Goal: Information Seeking & Learning: Find specific fact

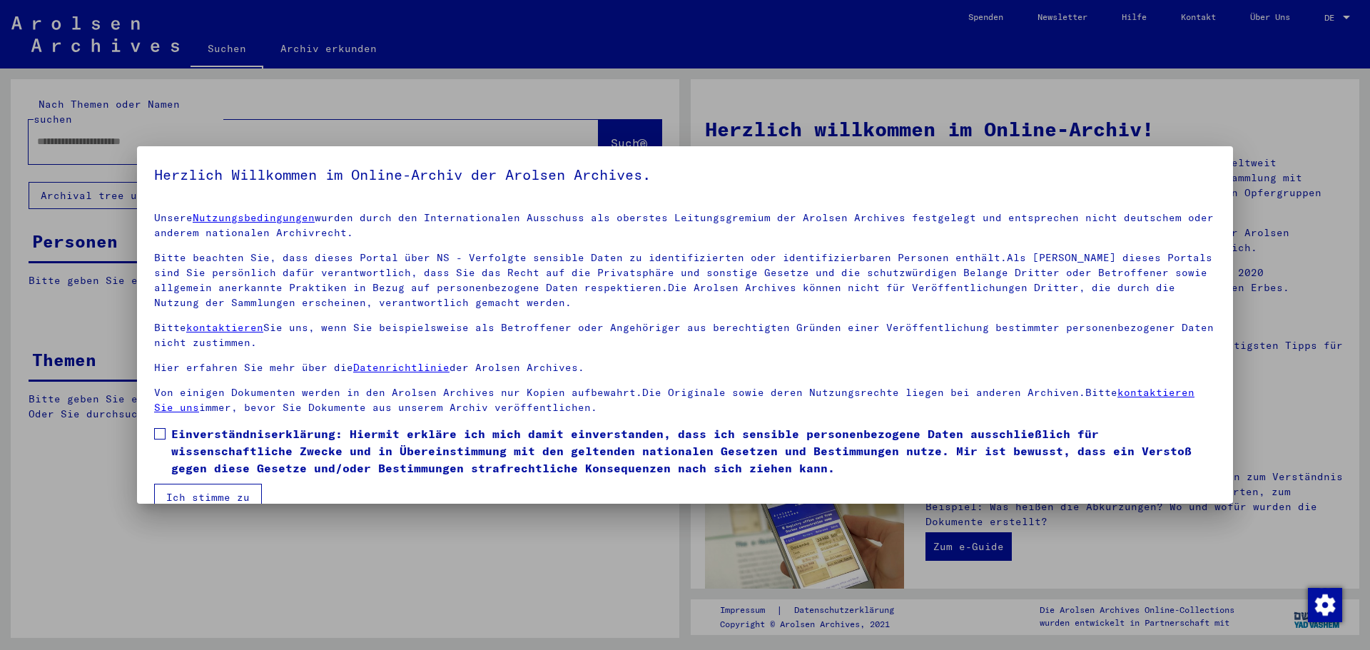
click at [161, 430] on span at bounding box center [159, 433] width 11 height 11
click at [234, 493] on button "Ich stimme zu" at bounding box center [208, 497] width 108 height 27
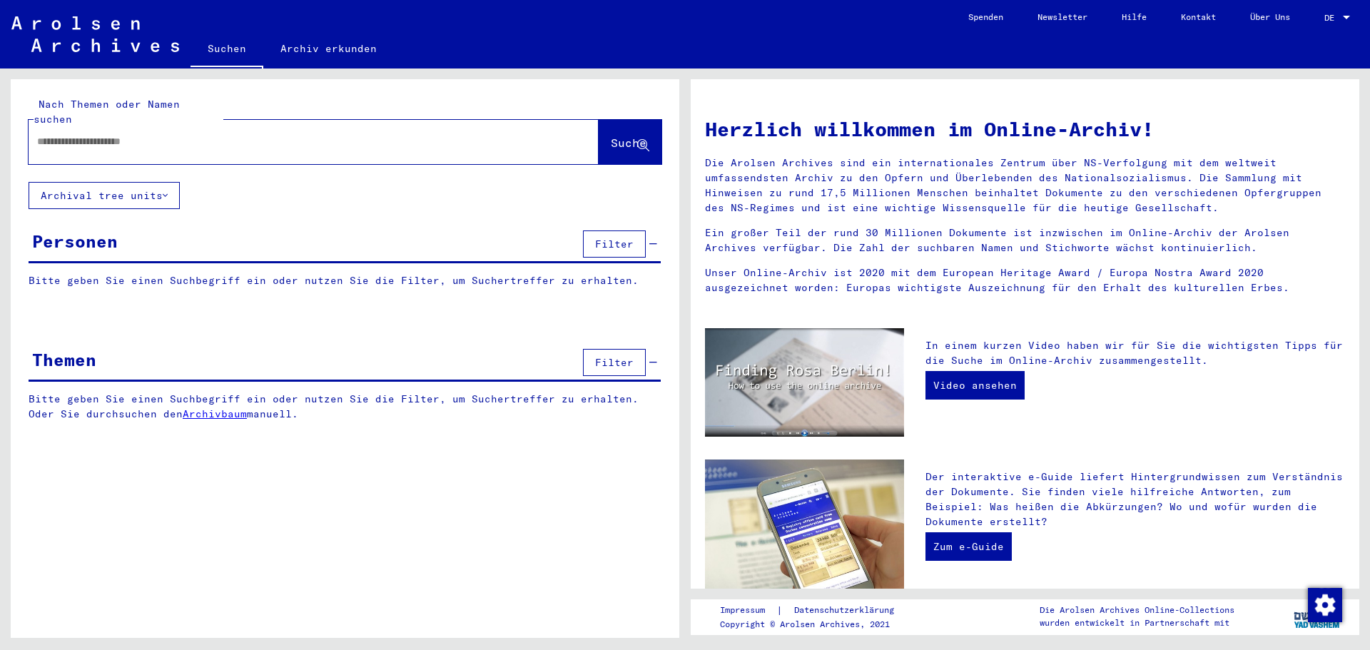
click at [96, 134] on input "text" at bounding box center [296, 141] width 519 height 15
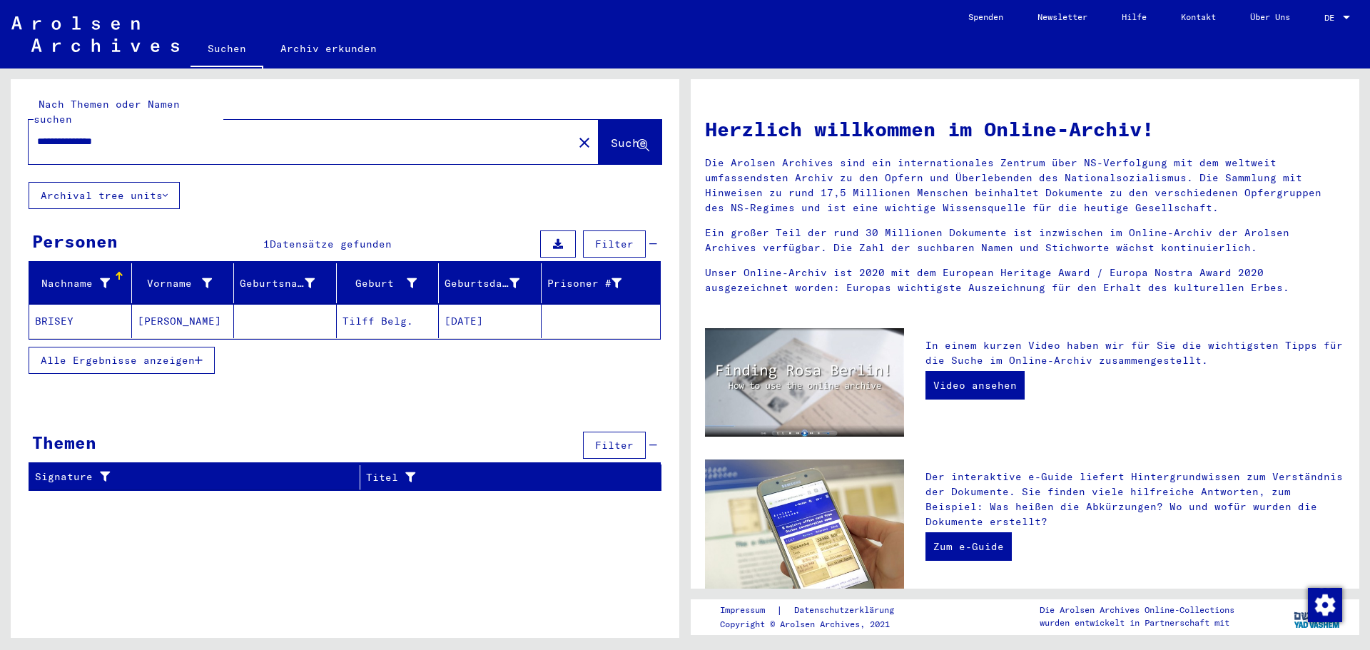
click at [154, 305] on mat-cell "[PERSON_NAME]" at bounding box center [183, 321] width 103 height 34
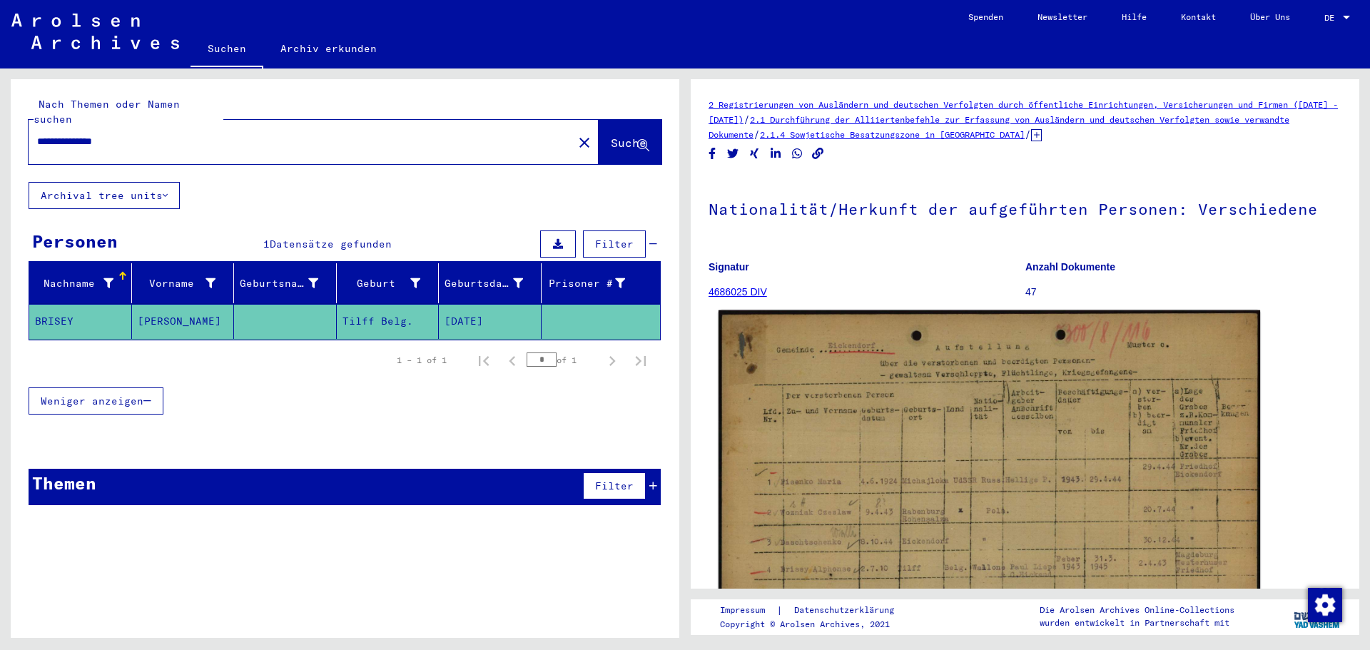
click at [895, 495] on img at bounding box center [990, 504] width 542 height 388
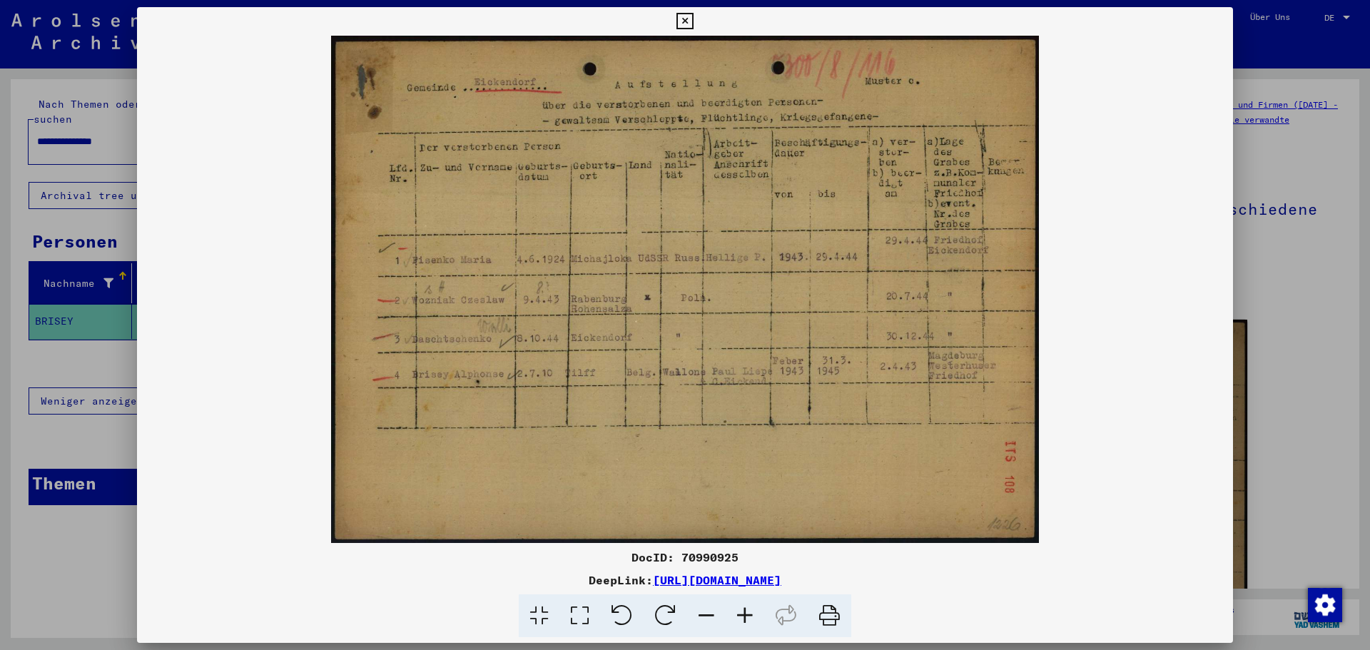
click at [744, 613] on icon at bounding box center [745, 616] width 39 height 44
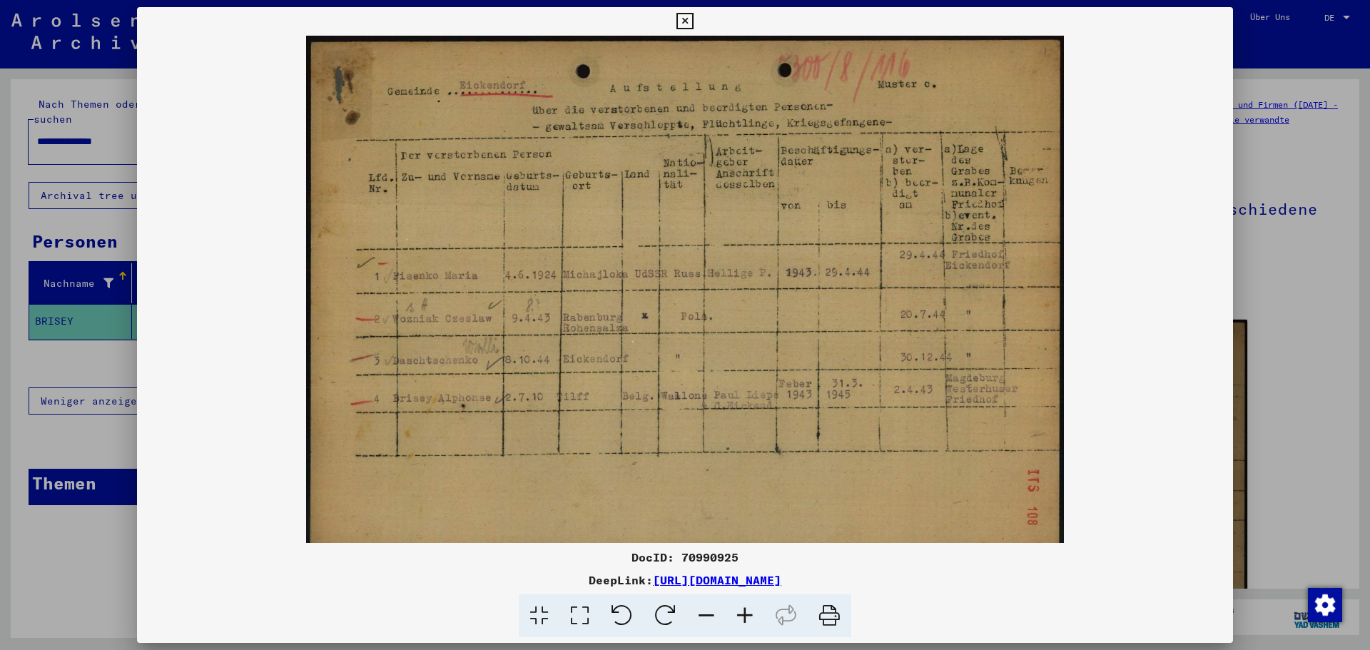
click at [744, 613] on icon at bounding box center [745, 616] width 39 height 44
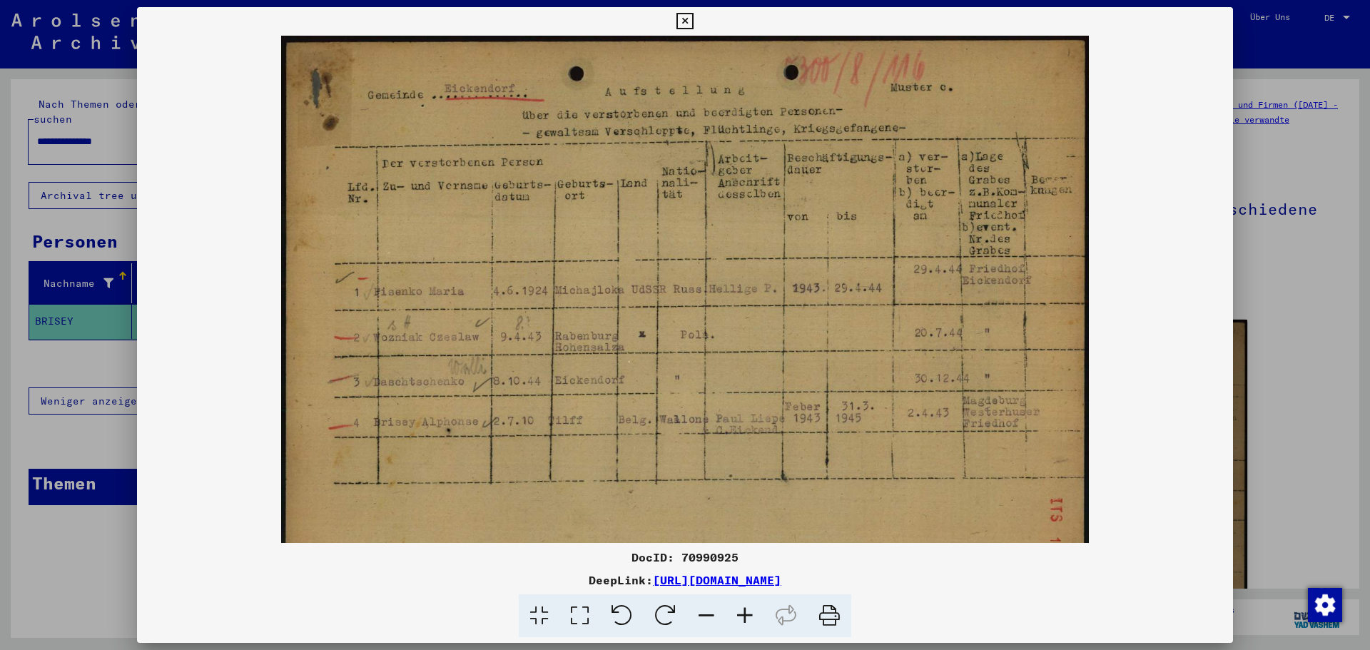
click at [744, 613] on icon at bounding box center [745, 616] width 39 height 44
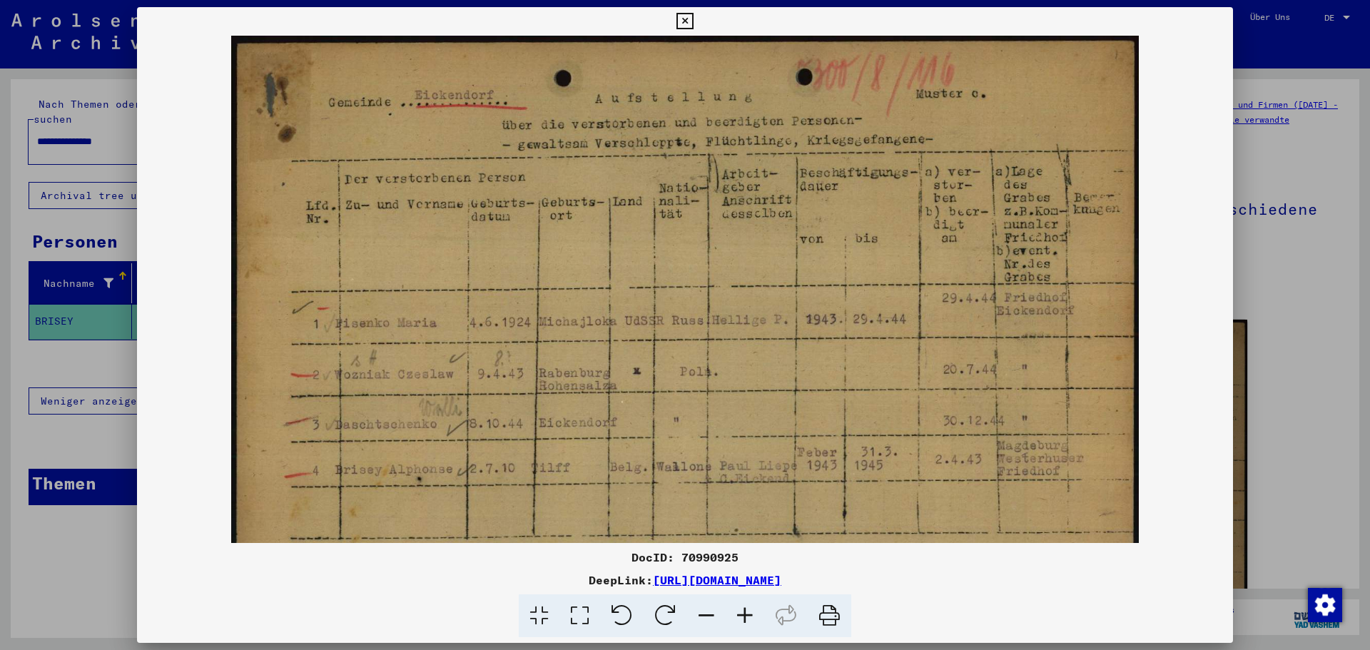
drag, startPoint x: 804, startPoint y: 170, endPoint x: 839, endPoint y: 188, distance: 39.3
click at [839, 189] on img at bounding box center [685, 361] width 908 height 650
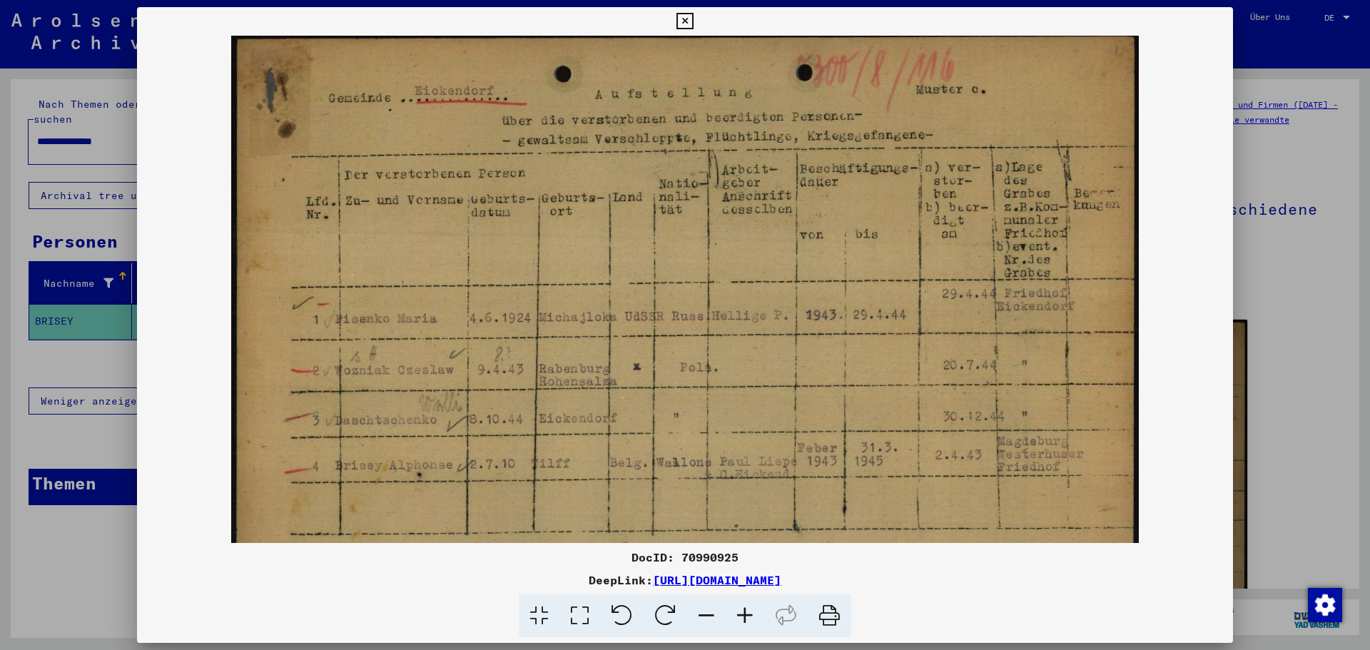
drag, startPoint x: 597, startPoint y: 244, endPoint x: 431, endPoint y: 123, distance: 205.4
click at [431, 123] on img at bounding box center [685, 356] width 908 height 650
click at [684, 21] on icon at bounding box center [684, 21] width 16 height 17
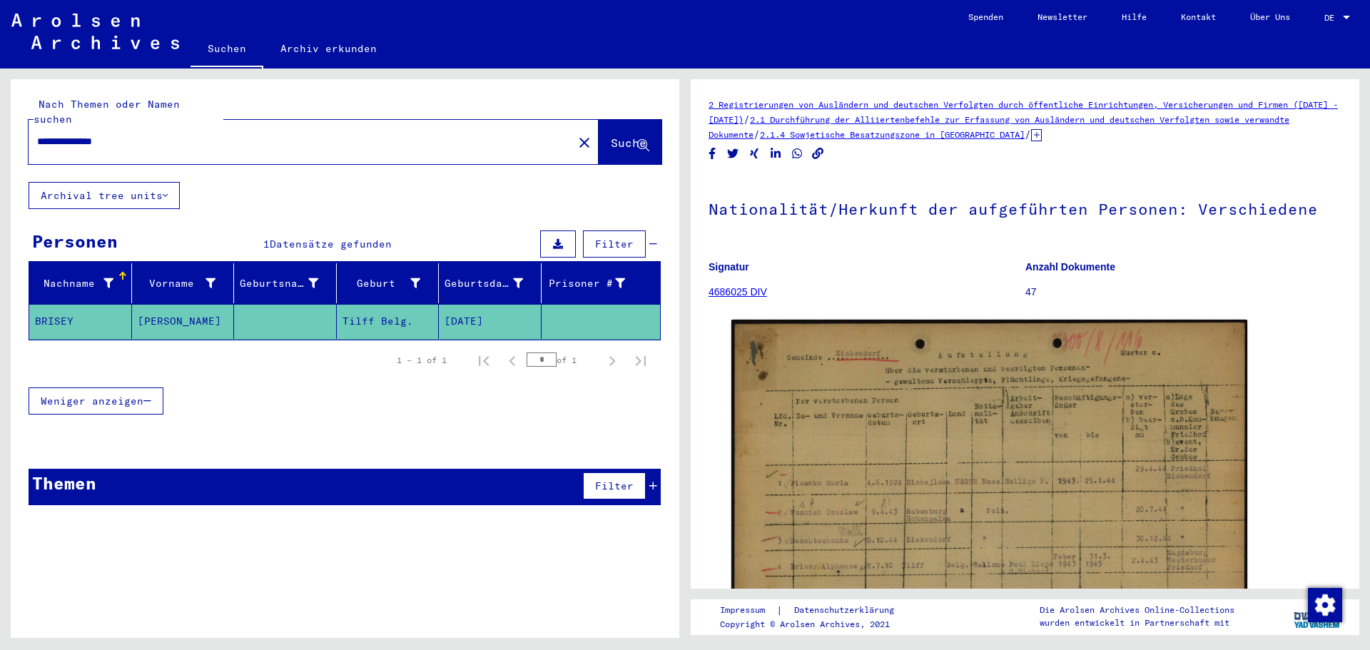
drag, startPoint x: 153, startPoint y: 120, endPoint x: 0, endPoint y: 152, distance: 156.7
click at [0, 152] on div "**********" at bounding box center [342, 353] width 685 height 569
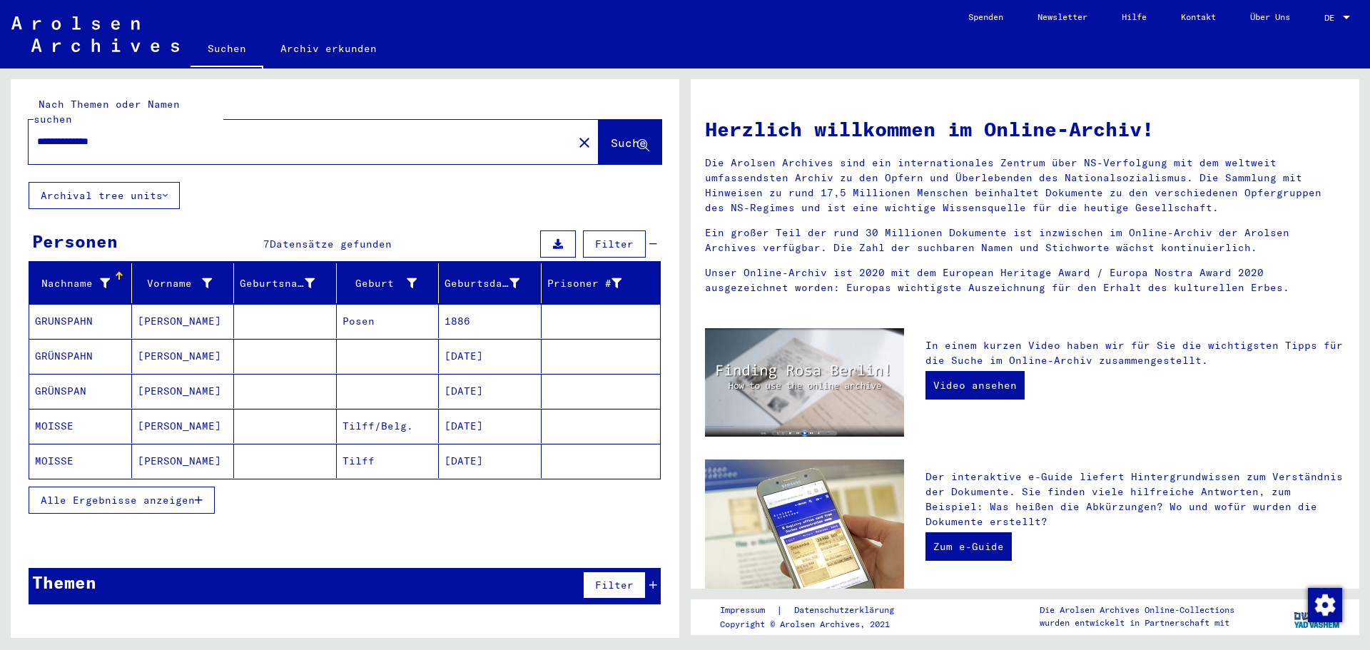
click at [300, 417] on mat-cell at bounding box center [285, 426] width 103 height 34
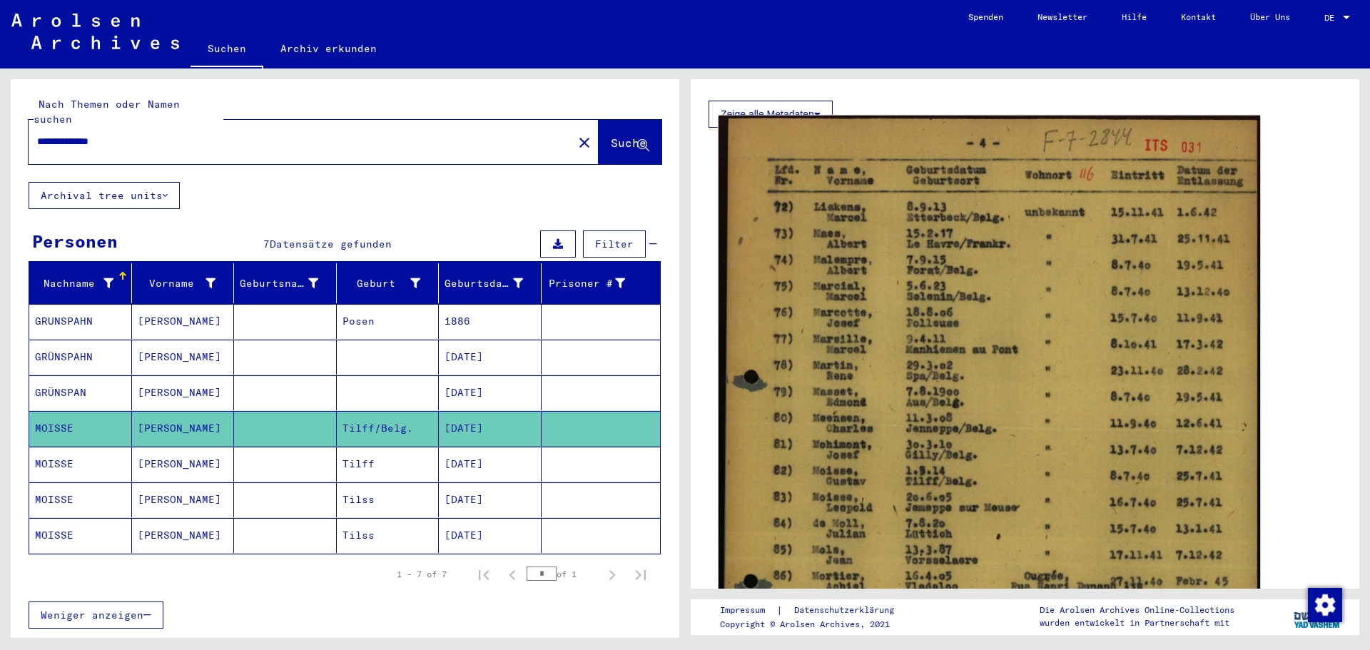
scroll to position [285, 0]
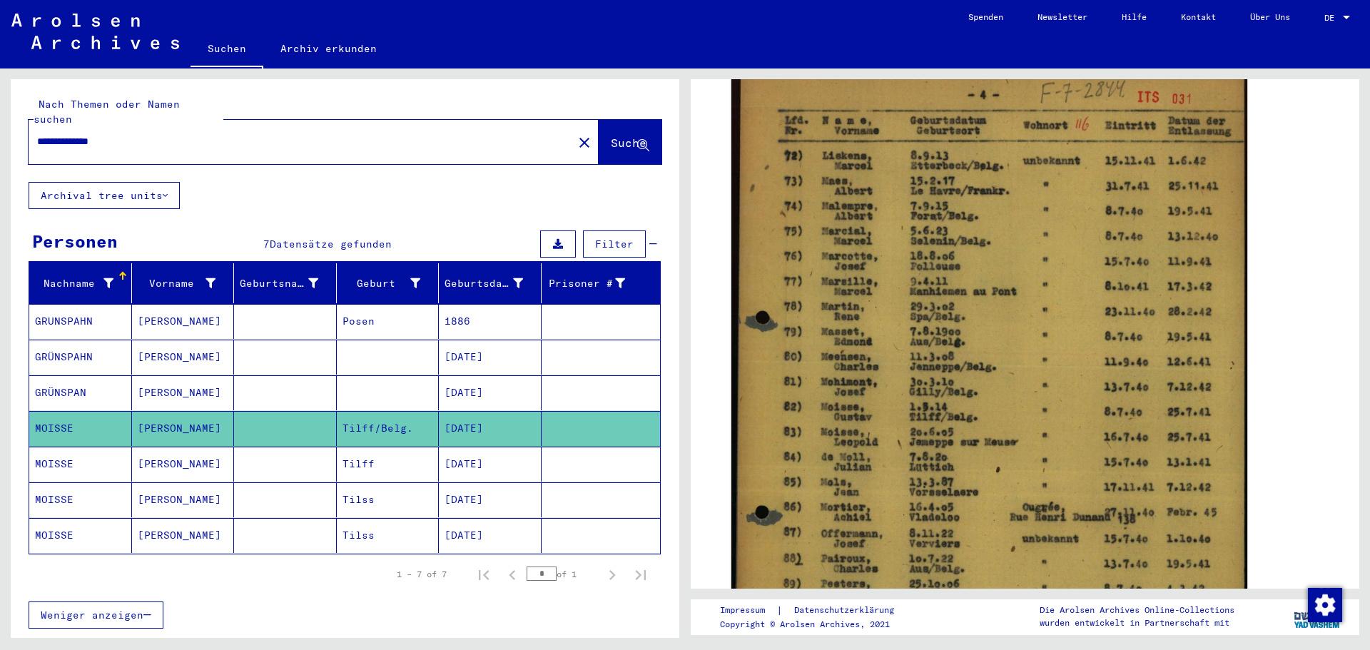
drag, startPoint x: 138, startPoint y: 127, endPoint x: 20, endPoint y: 127, distance: 117.7
click at [20, 127] on div "**********" at bounding box center [345, 130] width 669 height 103
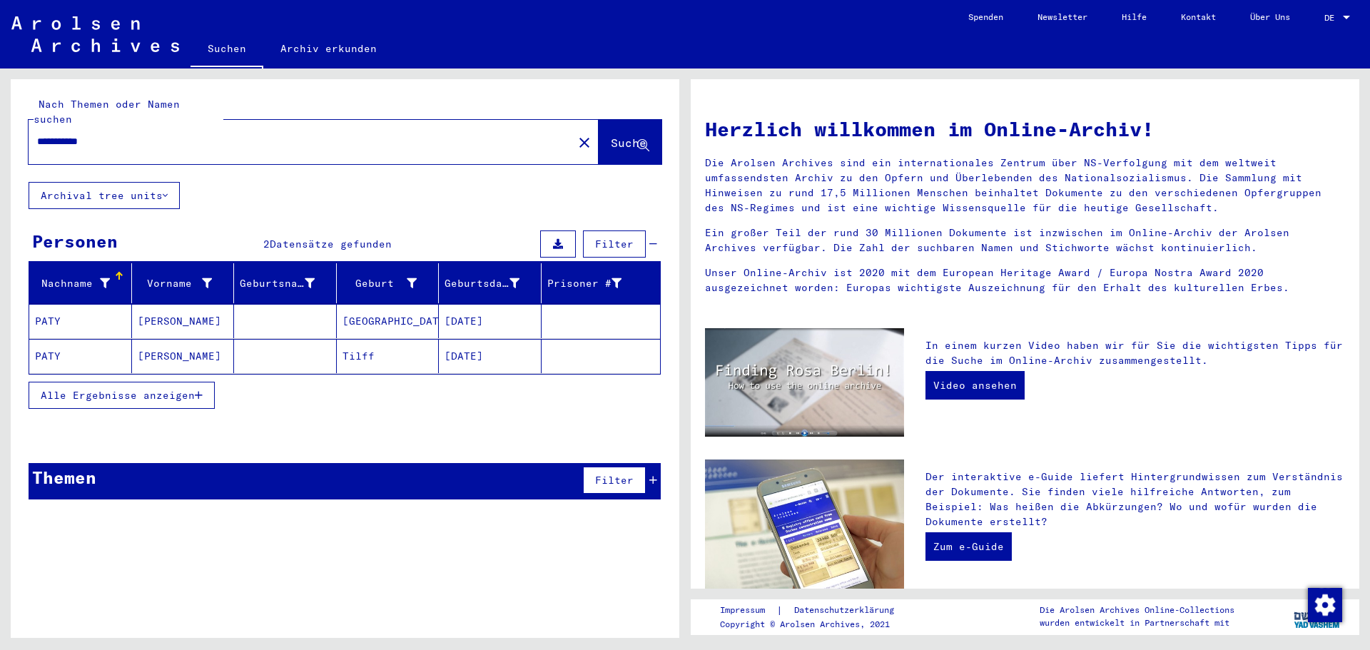
click at [353, 342] on mat-cell "Tilff" at bounding box center [388, 356] width 103 height 34
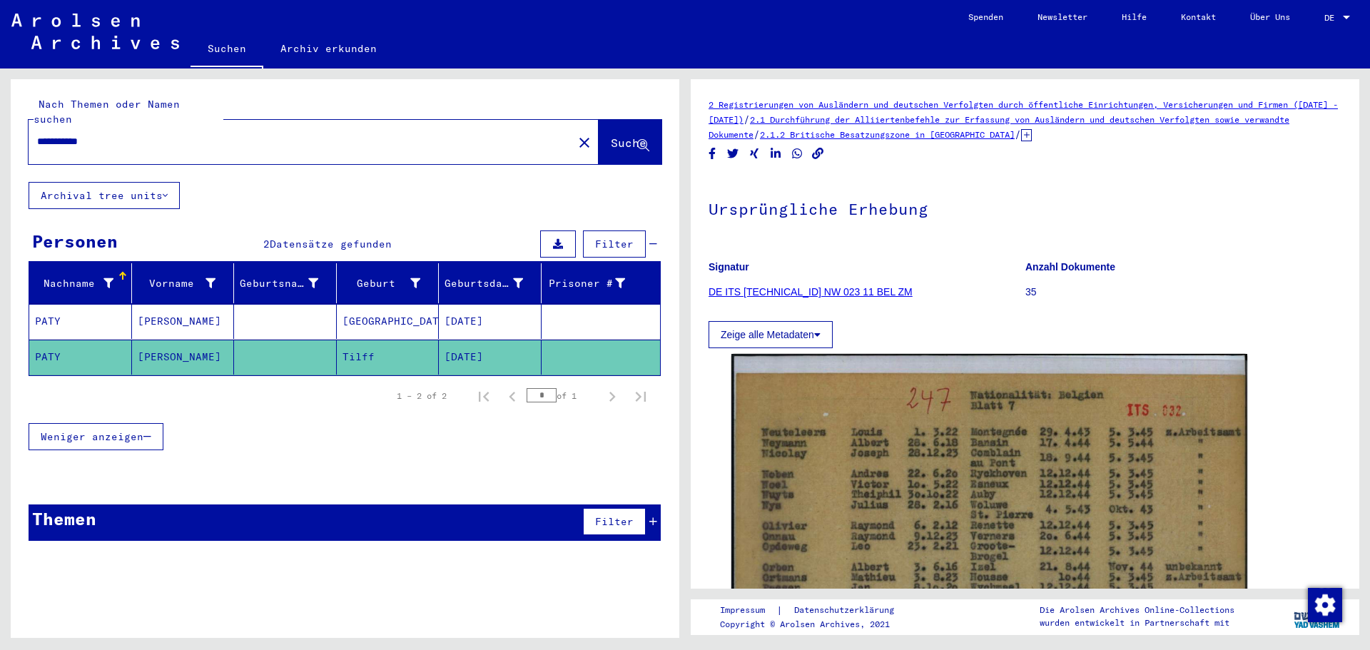
click at [362, 304] on mat-cell "[GEOGRAPHIC_DATA]" at bounding box center [388, 321] width 103 height 35
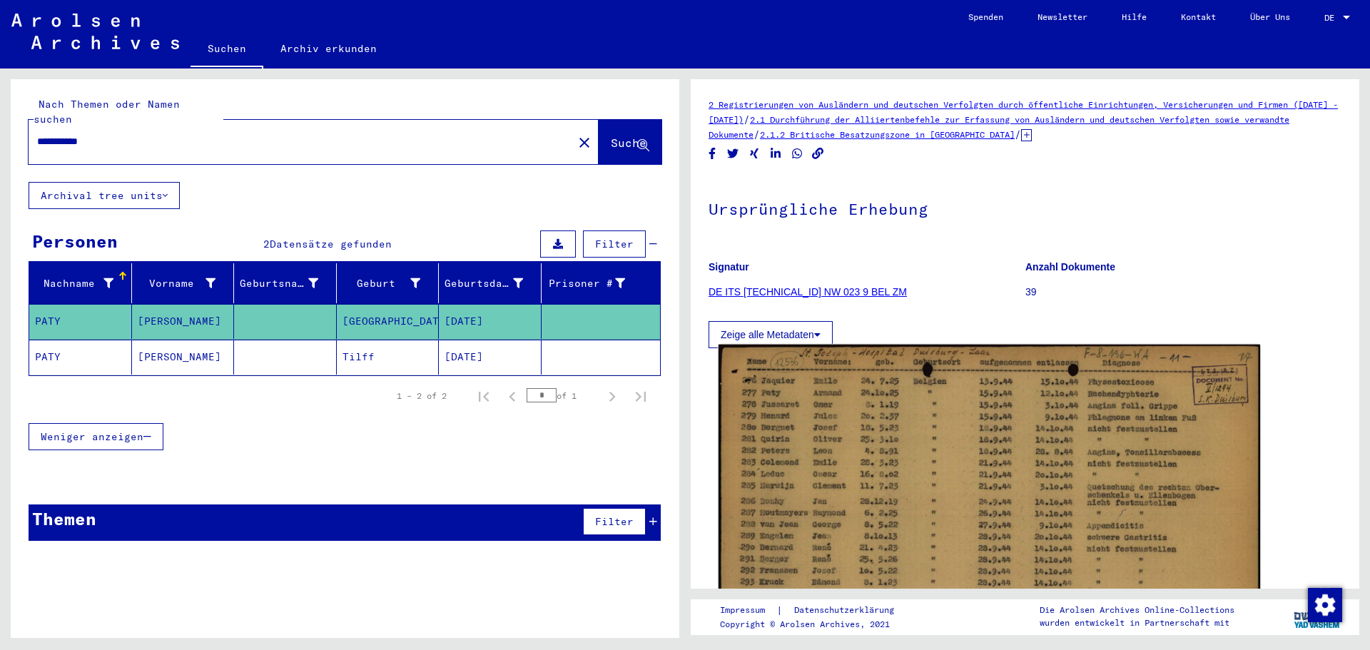
click at [965, 416] on img at bounding box center [990, 538] width 542 height 387
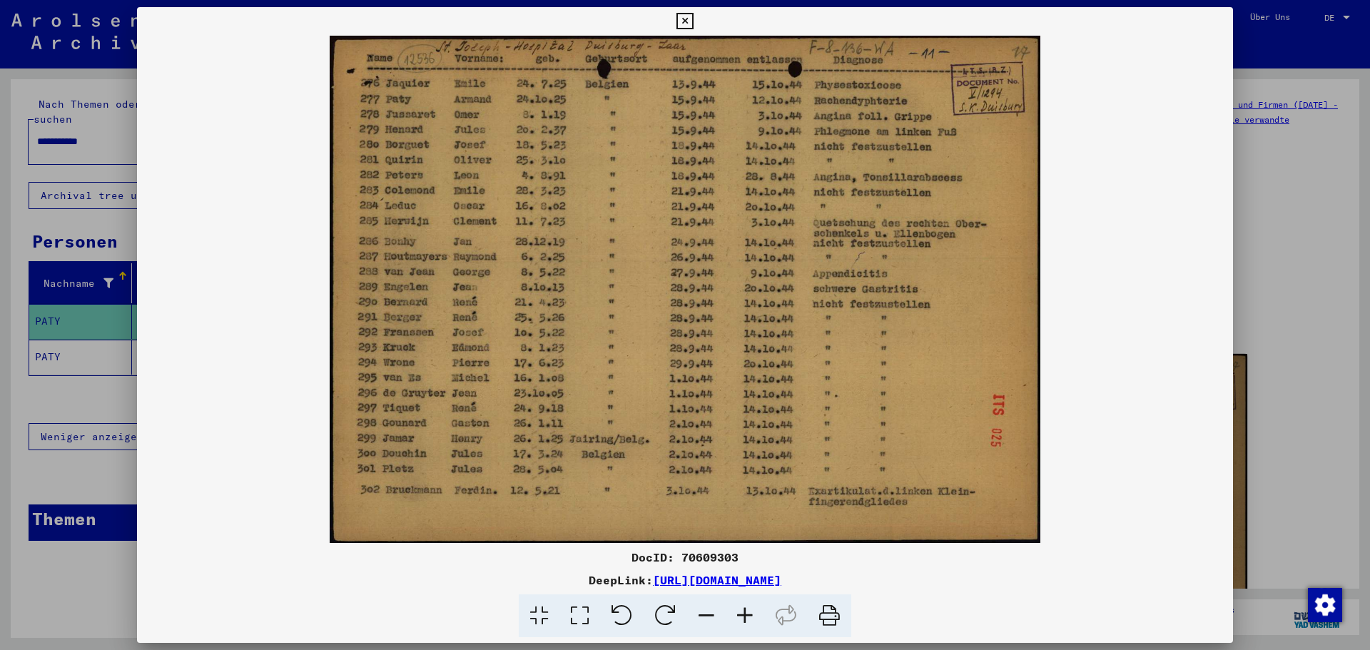
click at [746, 614] on icon at bounding box center [745, 616] width 39 height 44
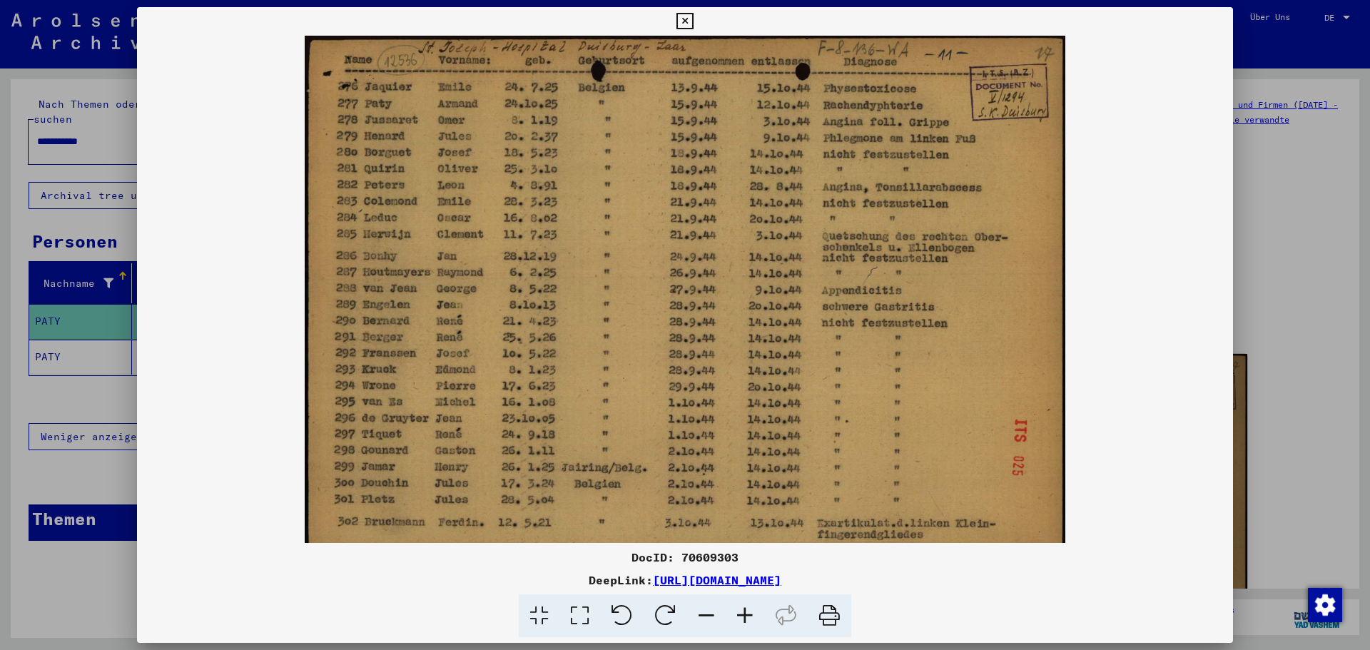
click at [746, 614] on icon at bounding box center [745, 616] width 39 height 44
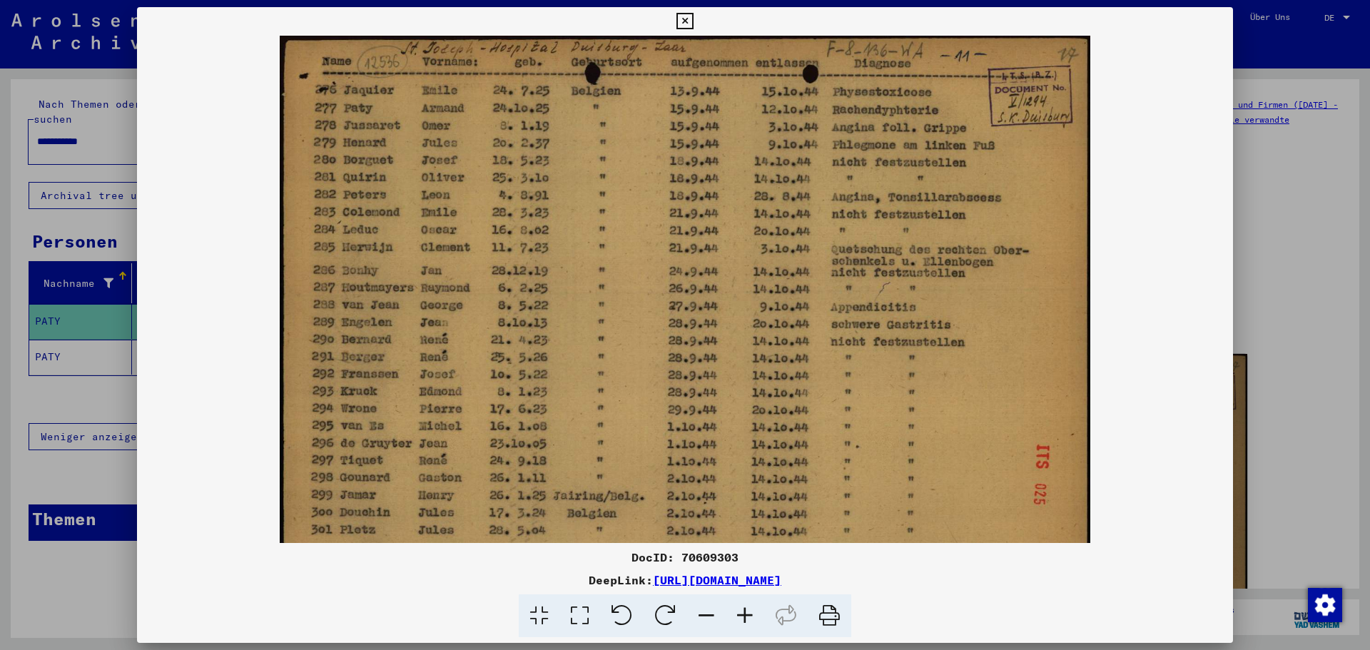
click at [746, 614] on icon at bounding box center [745, 616] width 39 height 44
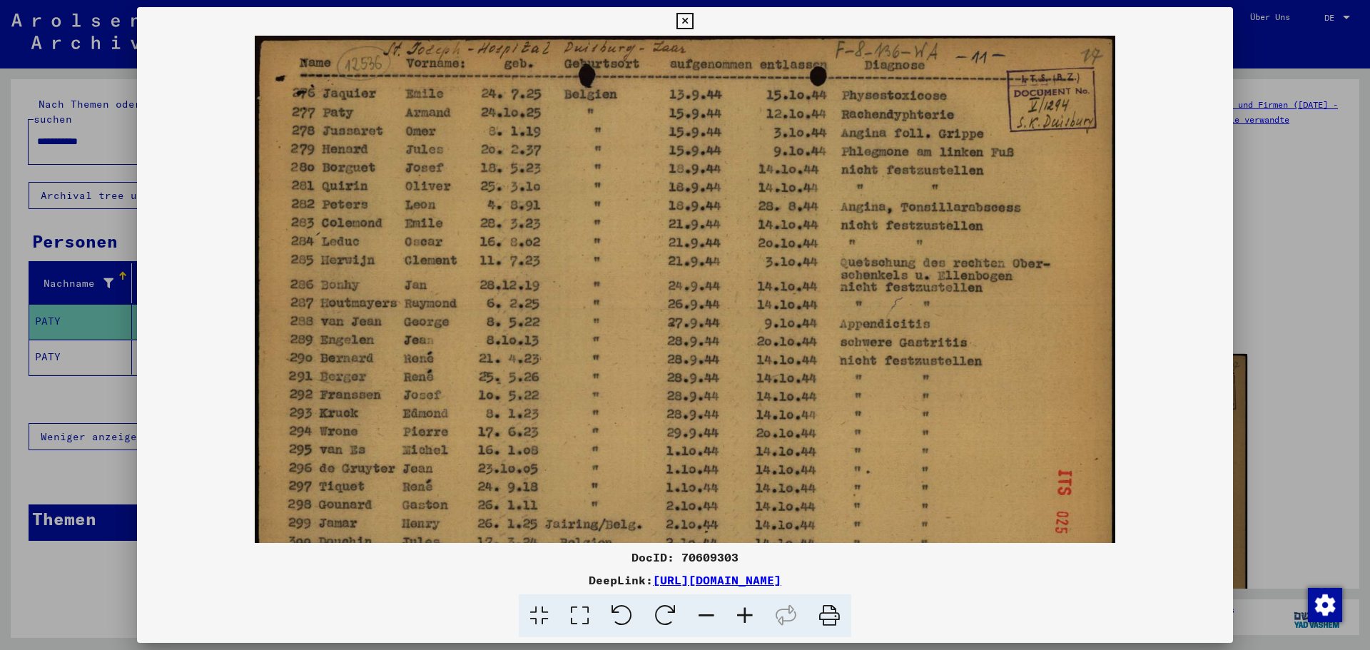
click at [746, 614] on icon at bounding box center [745, 616] width 39 height 44
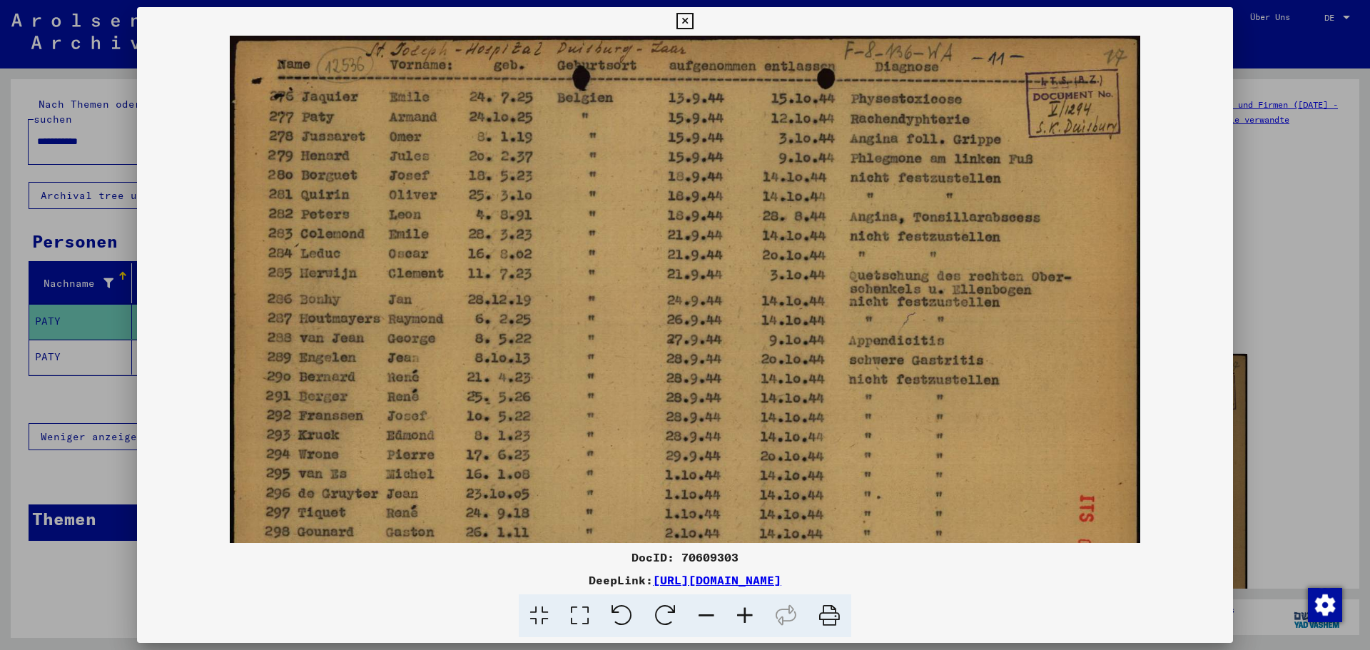
click at [687, 19] on icon at bounding box center [684, 21] width 16 height 17
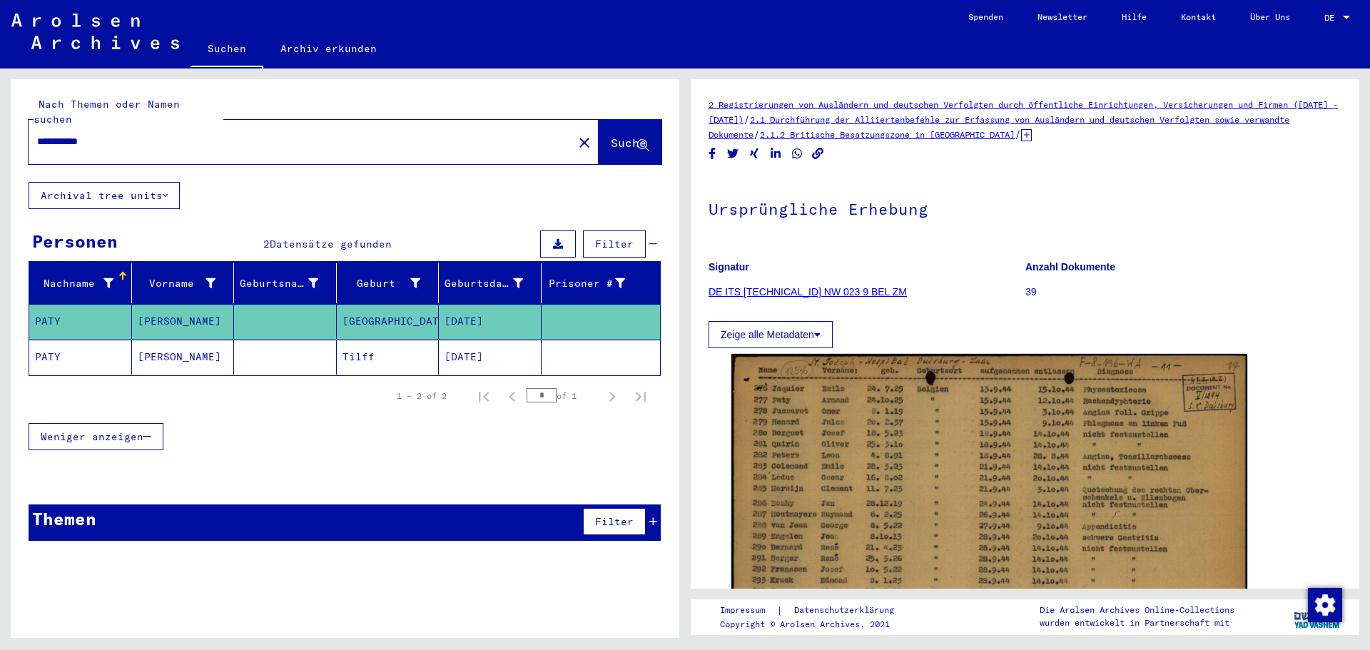
click at [184, 343] on mat-cell "[PERSON_NAME]" at bounding box center [183, 357] width 103 height 35
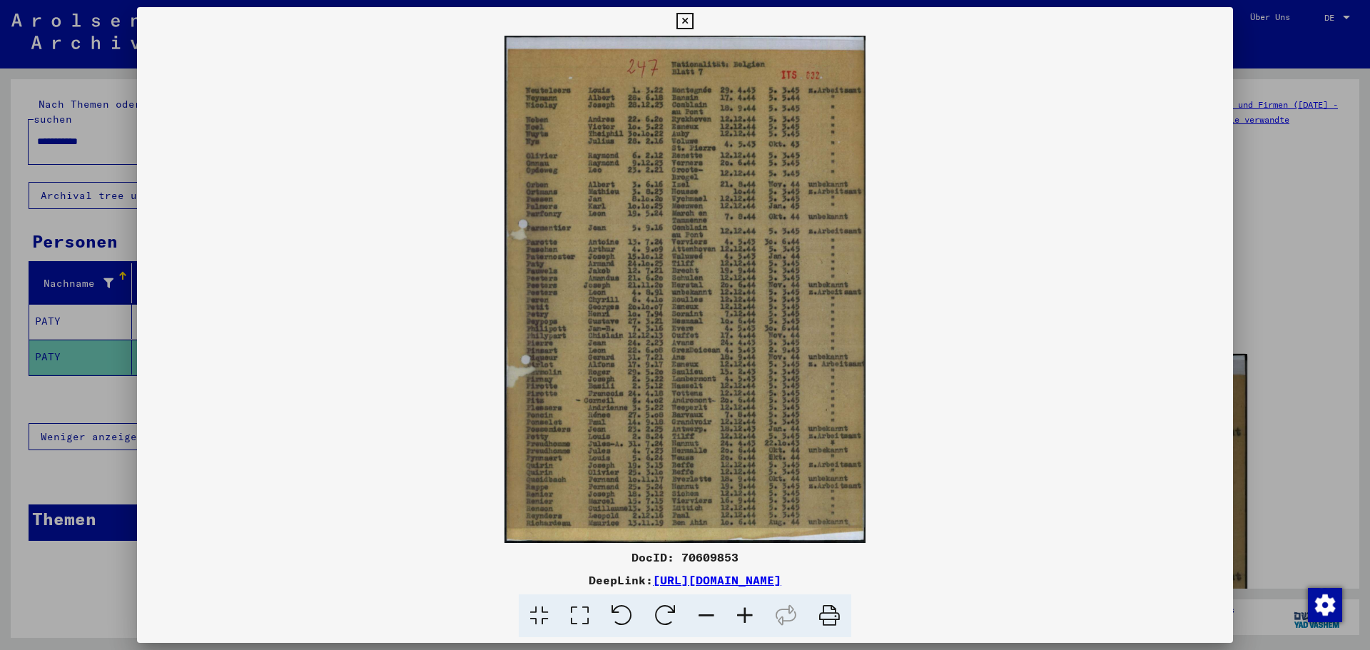
click at [742, 615] on icon at bounding box center [745, 616] width 39 height 44
click at [743, 615] on icon at bounding box center [745, 616] width 39 height 44
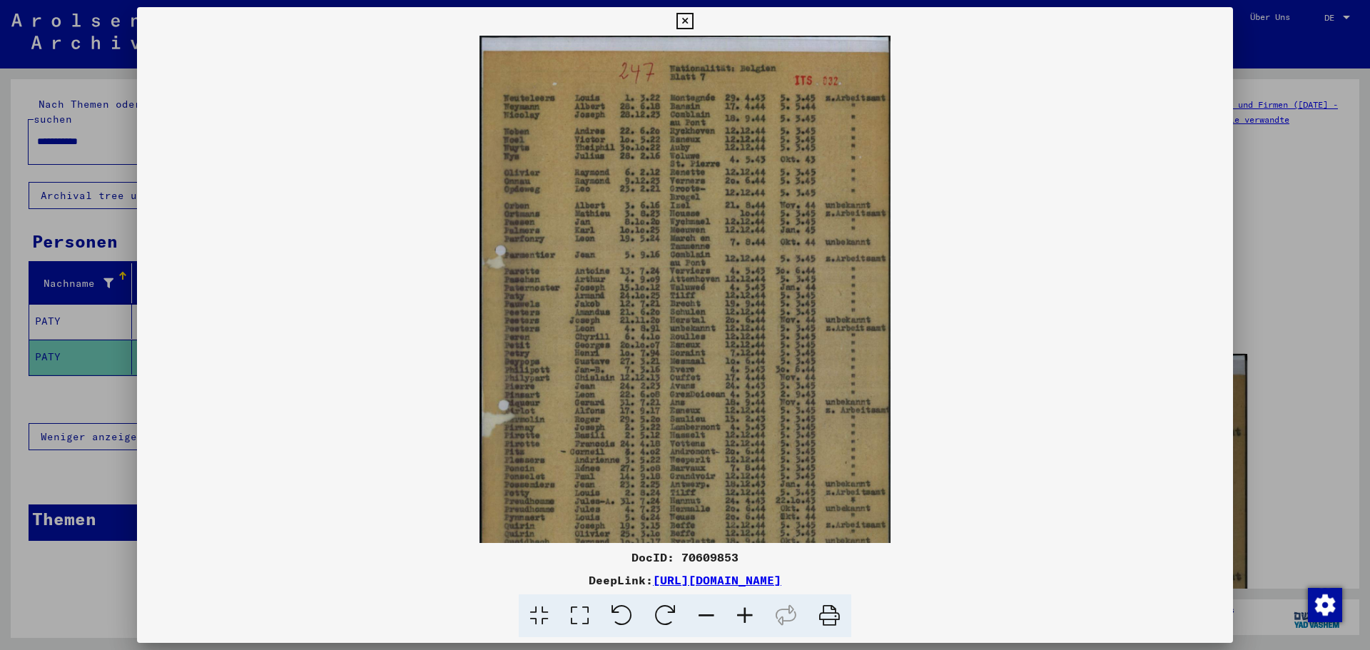
click at [743, 615] on icon at bounding box center [745, 616] width 39 height 44
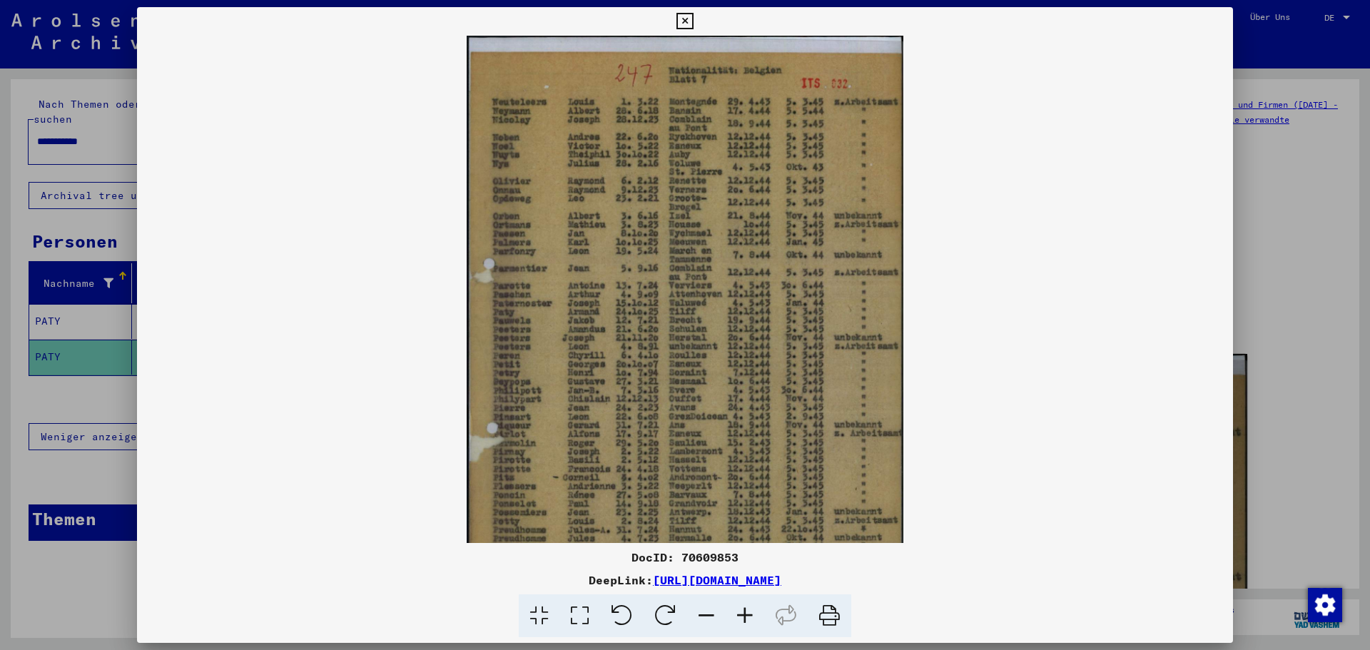
click at [743, 615] on icon at bounding box center [745, 616] width 39 height 44
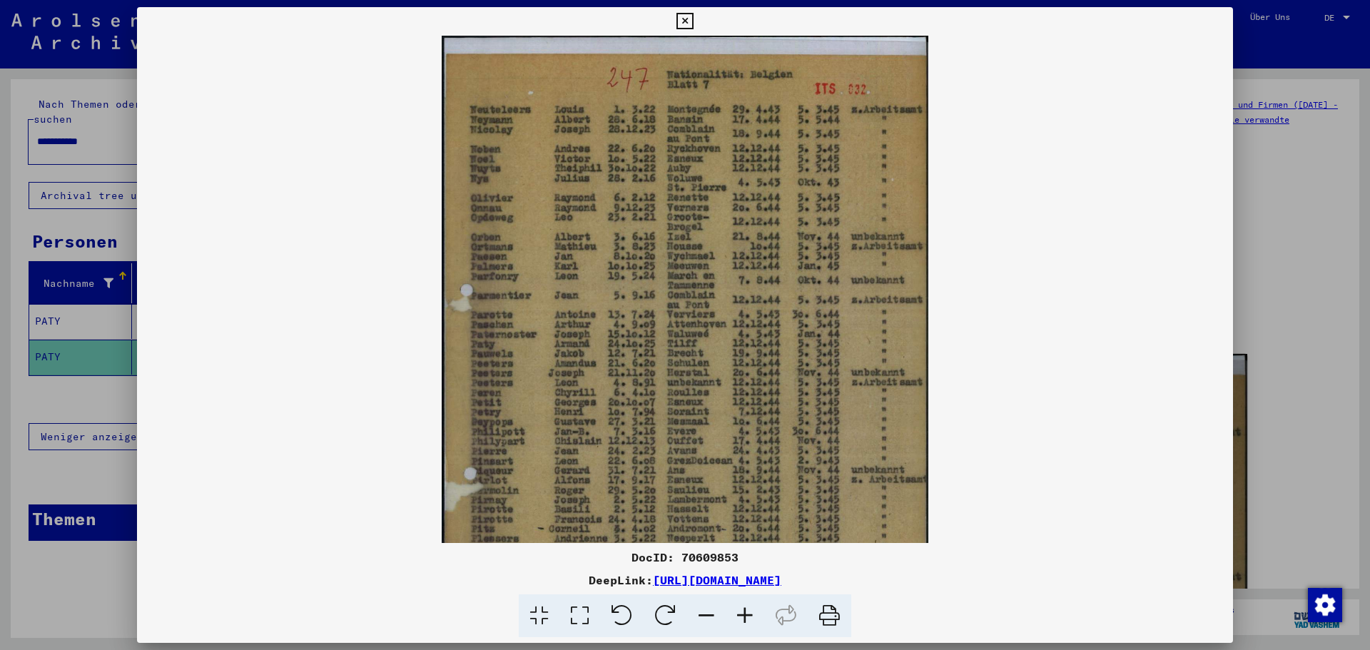
click at [743, 615] on icon at bounding box center [745, 616] width 39 height 44
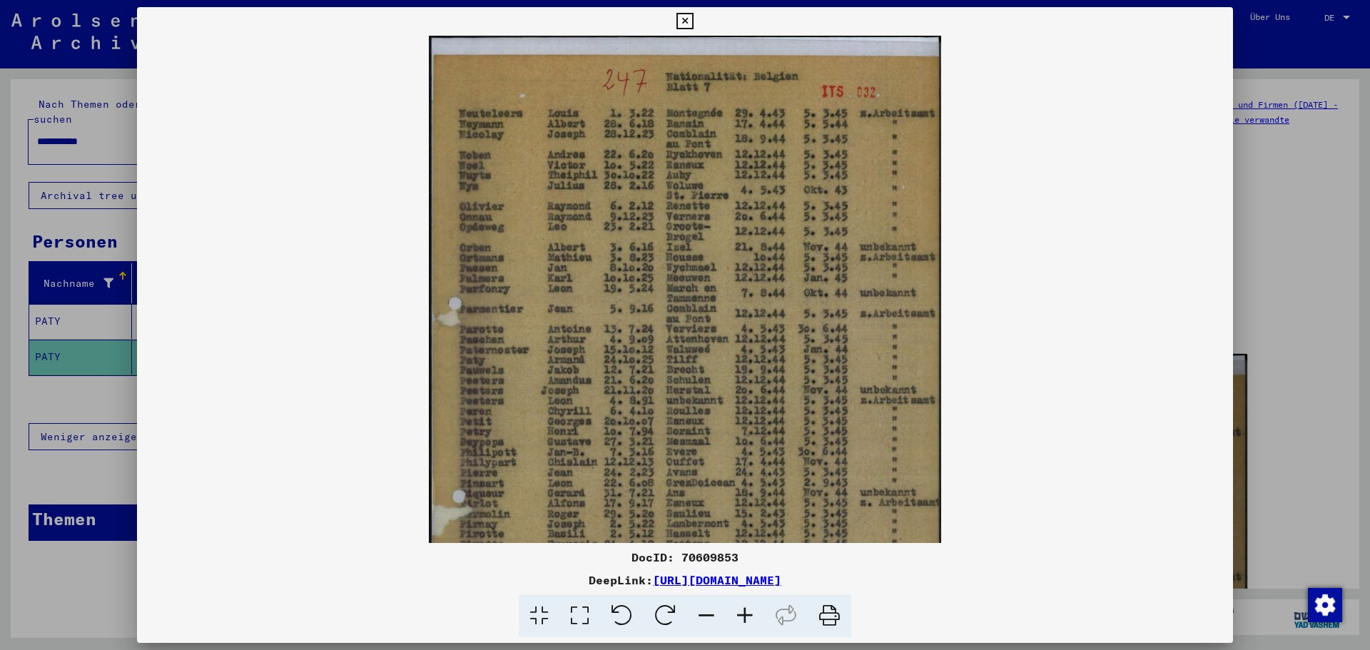
click at [743, 615] on icon at bounding box center [745, 616] width 39 height 44
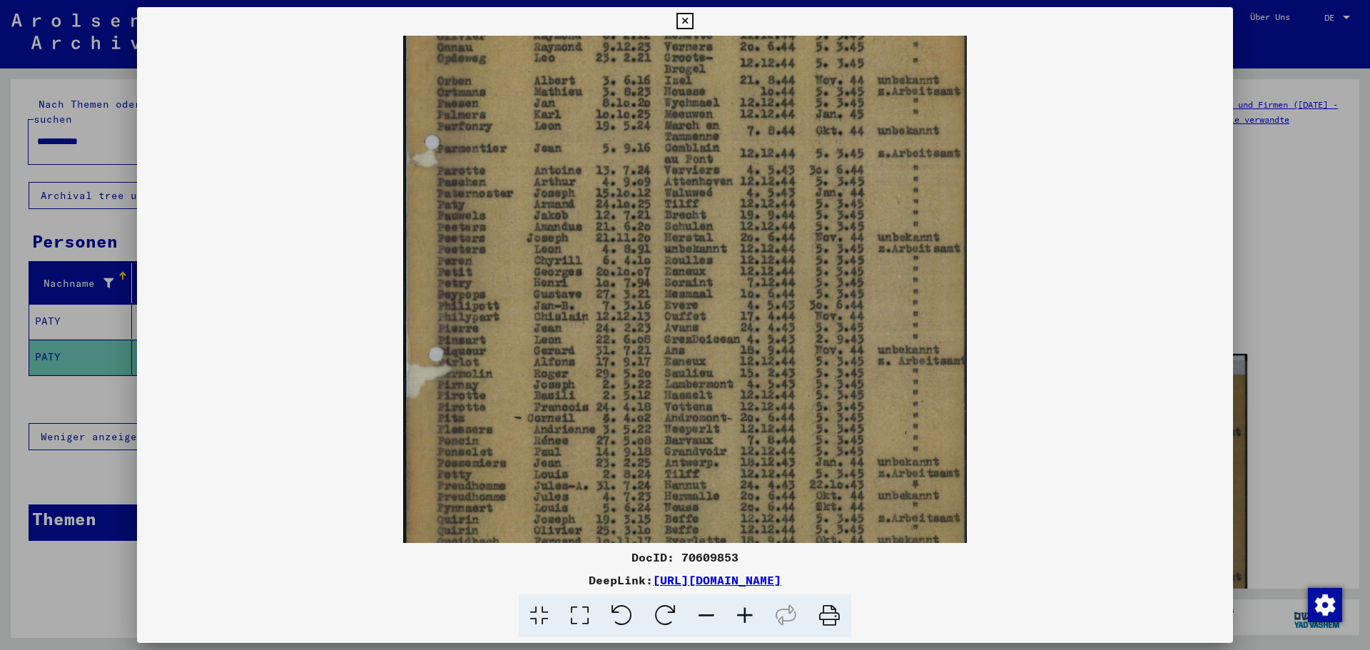
scroll to position [188, 0]
drag, startPoint x: 711, startPoint y: 450, endPoint x: 721, endPoint y: 262, distance: 188.6
click at [721, 262] on img at bounding box center [684, 243] width 563 height 793
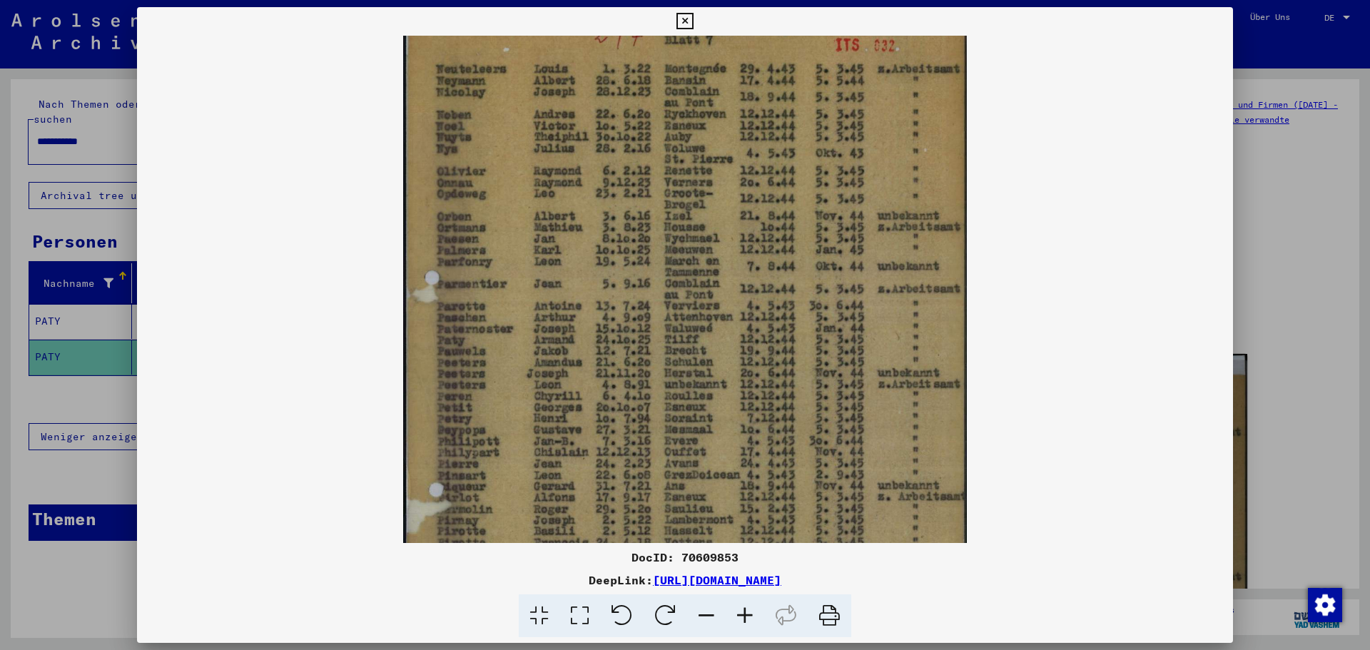
scroll to position [51, 0]
drag, startPoint x: 836, startPoint y: 205, endPoint x: 827, endPoint y: 310, distance: 106.0
click at [827, 310] on img at bounding box center [684, 380] width 563 height 793
click at [691, 23] on icon at bounding box center [684, 21] width 16 height 17
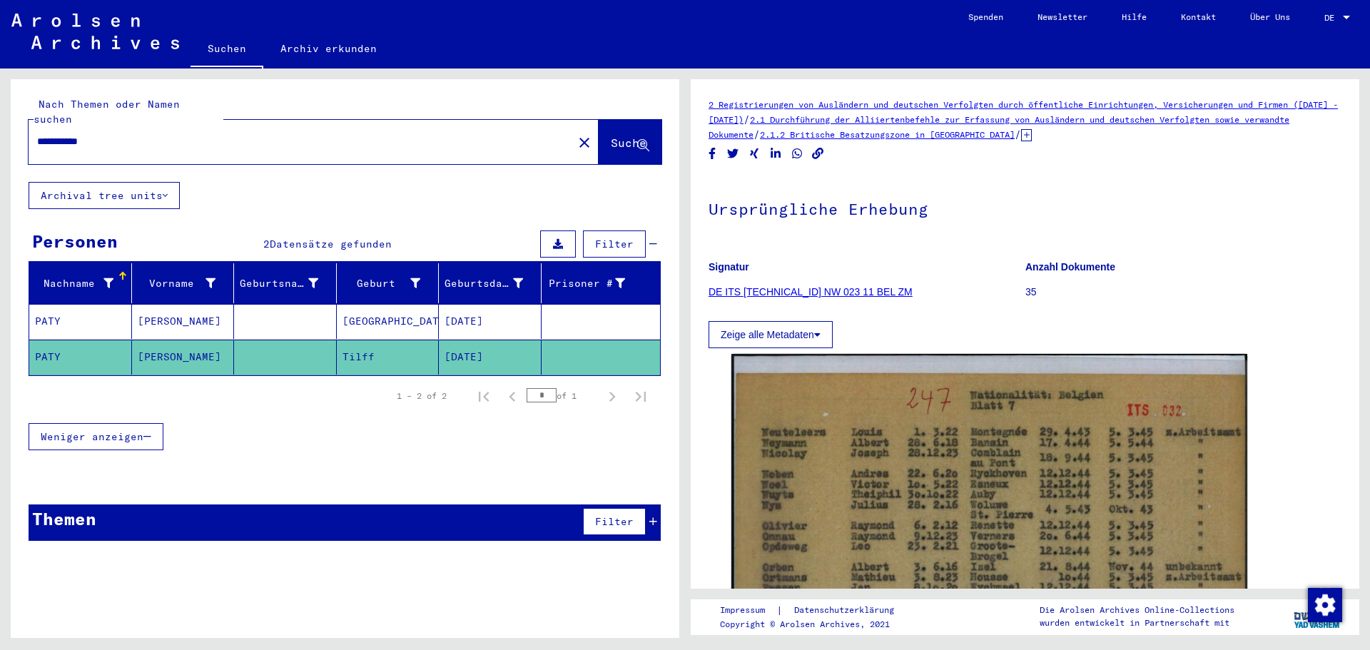
drag, startPoint x: 111, startPoint y: 124, endPoint x: 0, endPoint y: 86, distance: 117.6
click at [0, 86] on div "**********" at bounding box center [342, 353] width 685 height 569
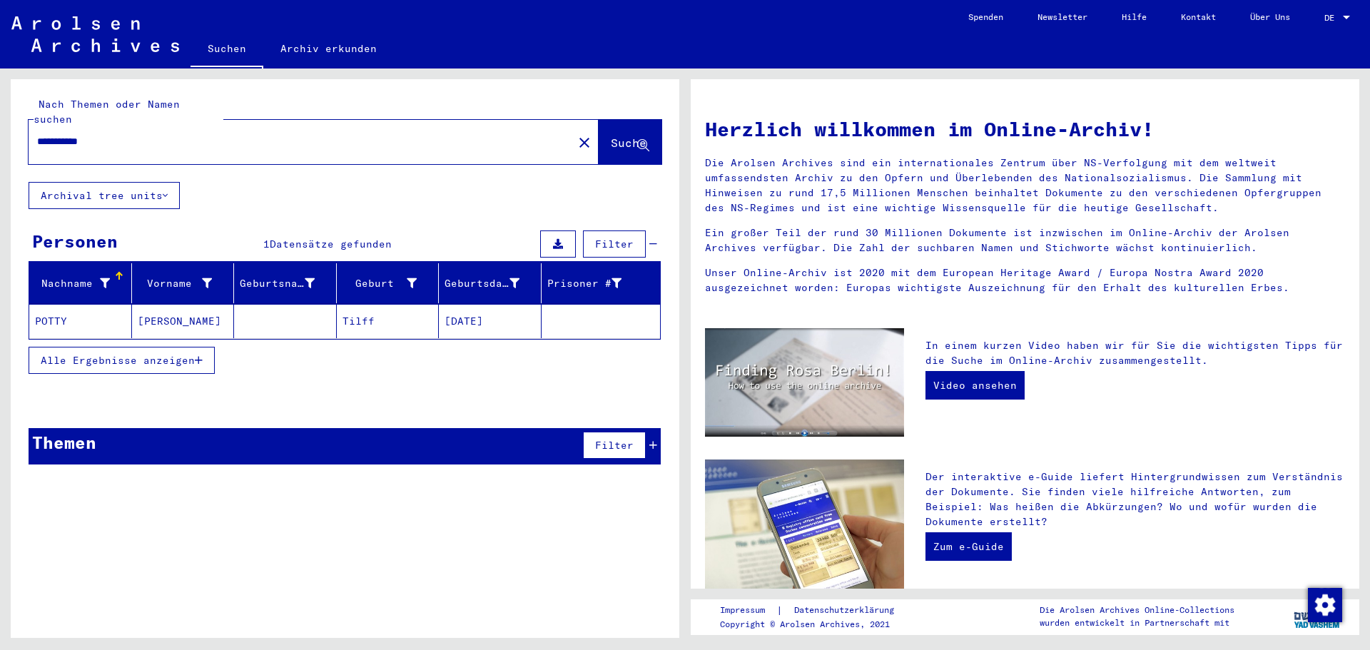
click at [166, 304] on mat-cell "[PERSON_NAME]" at bounding box center [183, 321] width 103 height 34
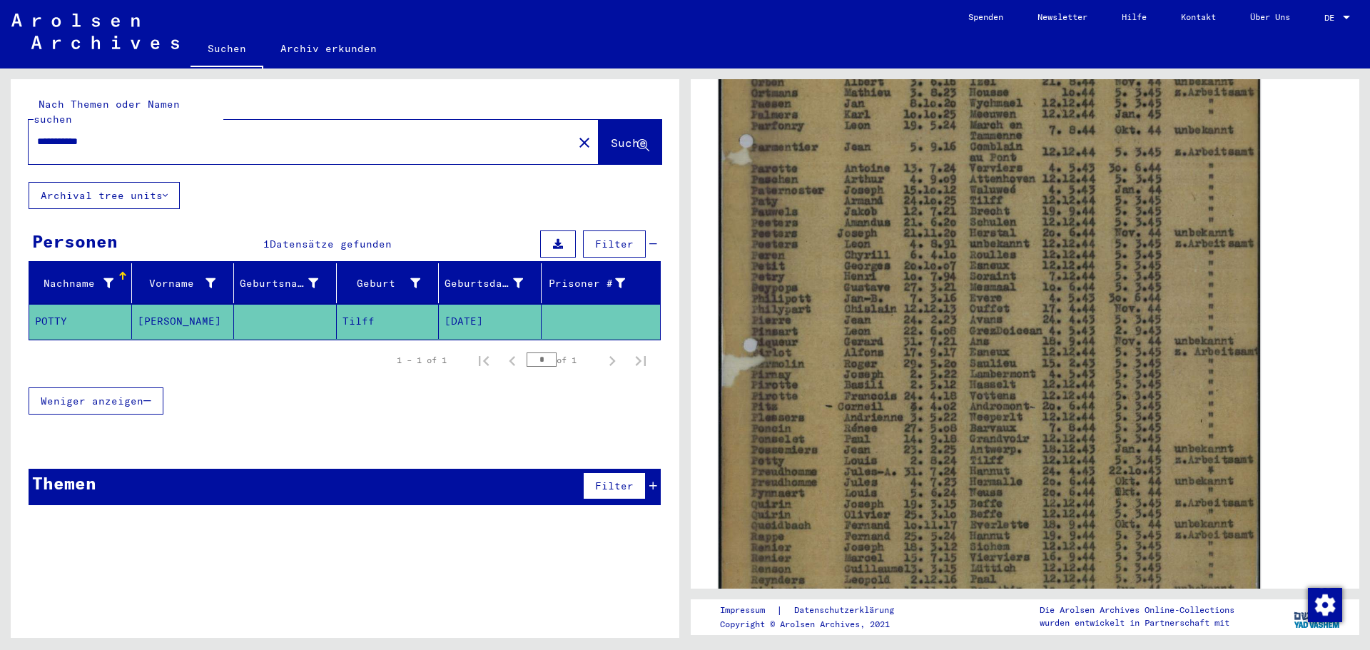
scroll to position [642, 0]
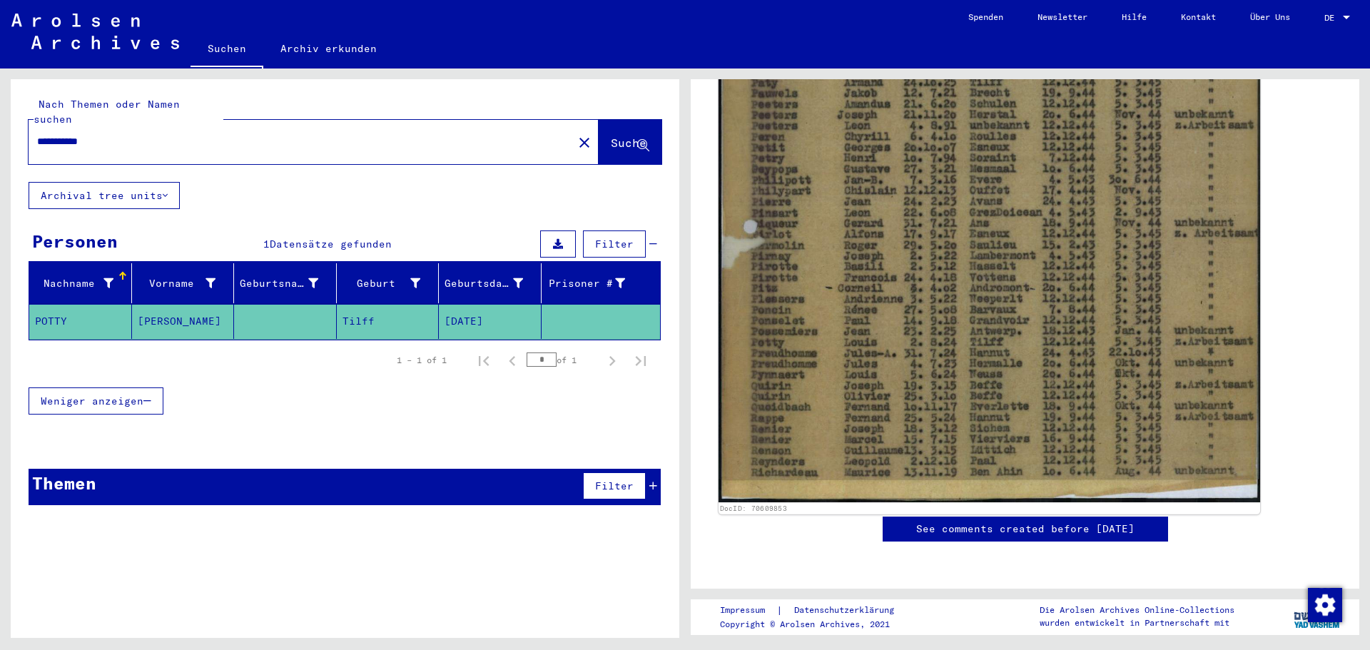
click at [818, 350] on img at bounding box center [990, 121] width 542 height 763
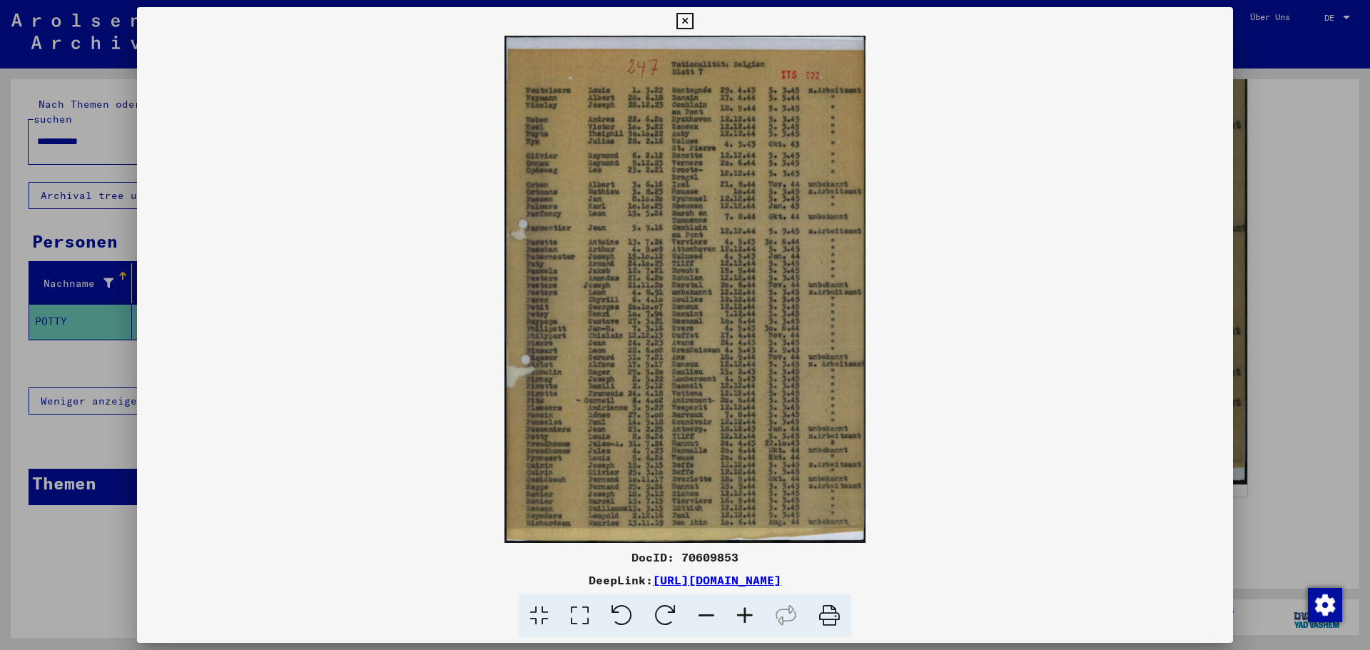
click at [748, 614] on icon at bounding box center [745, 616] width 39 height 44
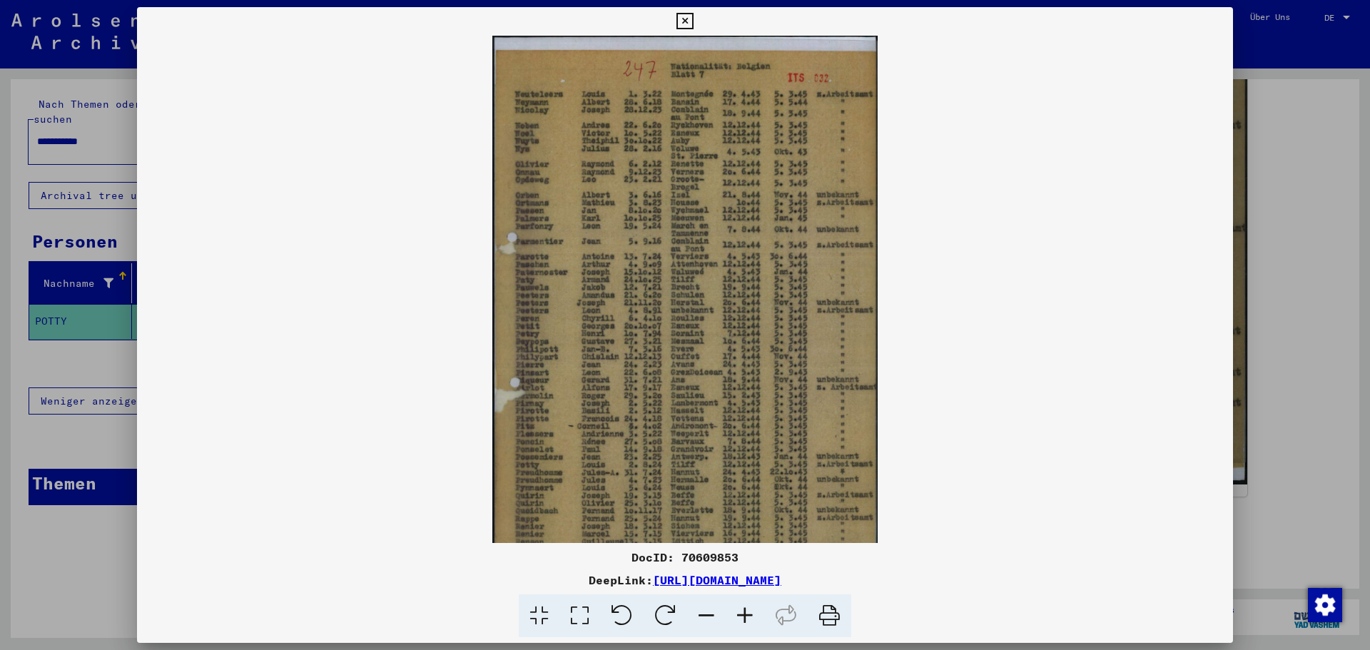
click at [748, 614] on icon at bounding box center [745, 616] width 39 height 44
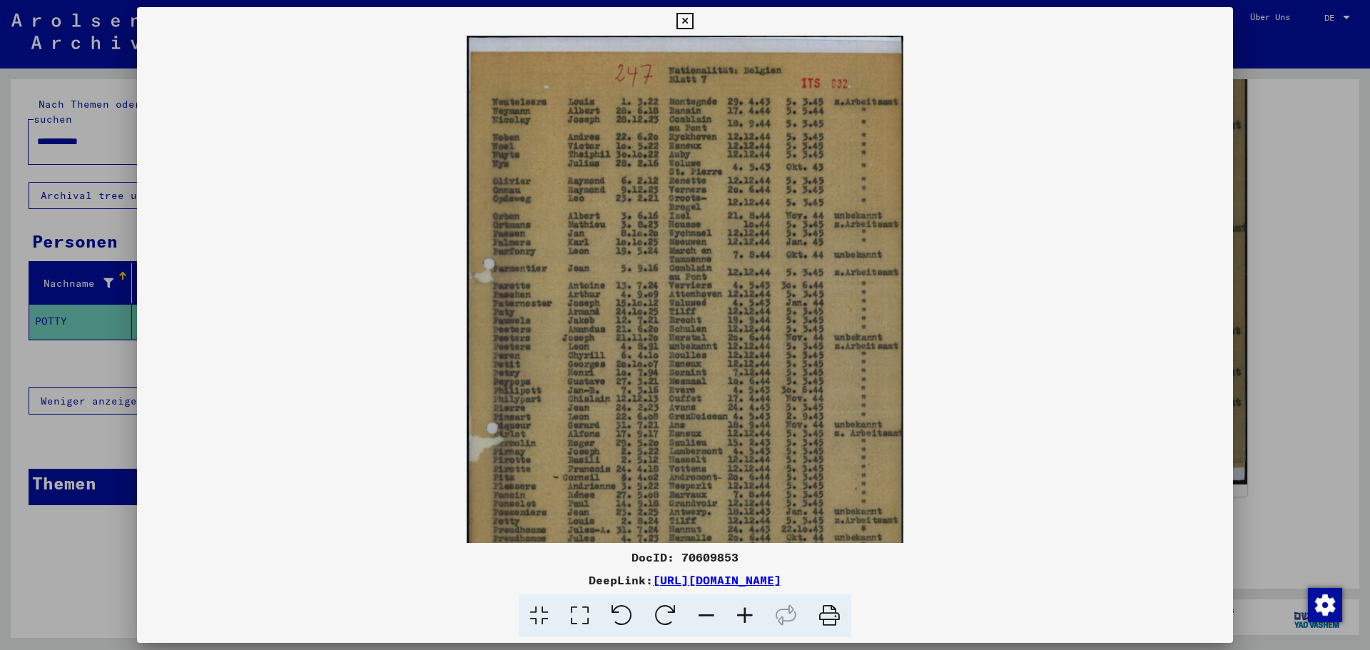
click at [748, 614] on icon at bounding box center [745, 616] width 39 height 44
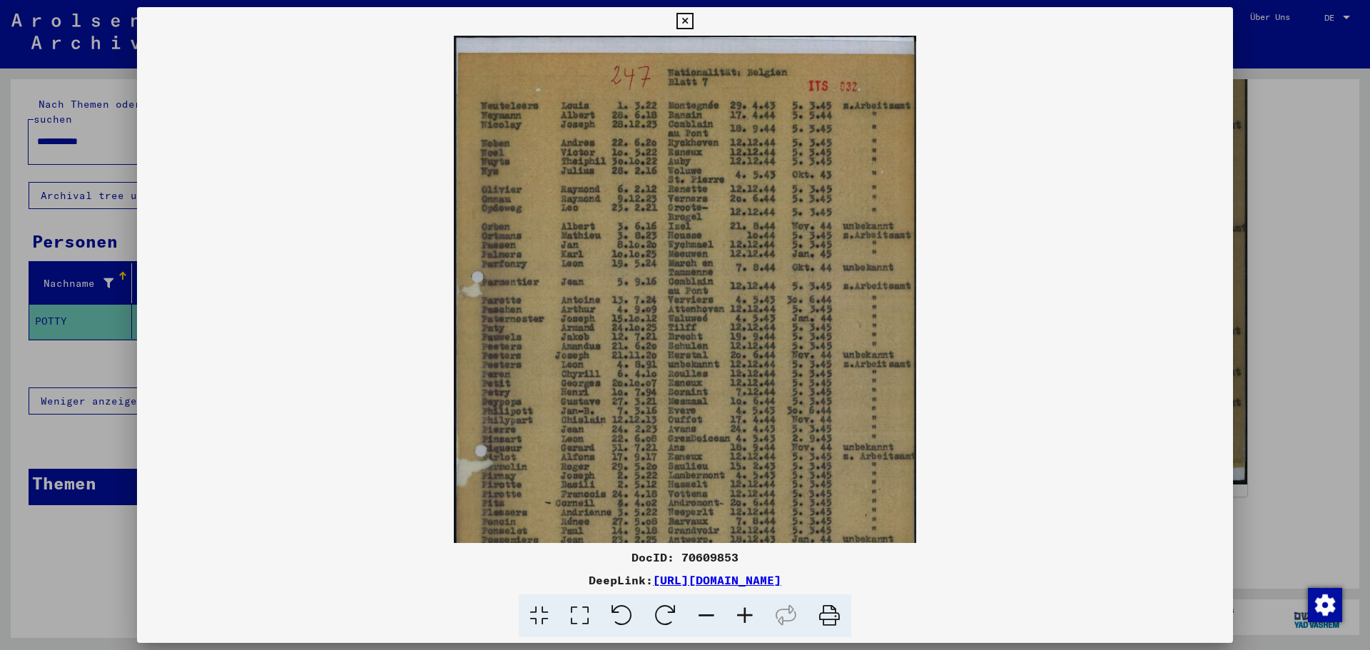
click at [748, 614] on icon at bounding box center [745, 616] width 39 height 44
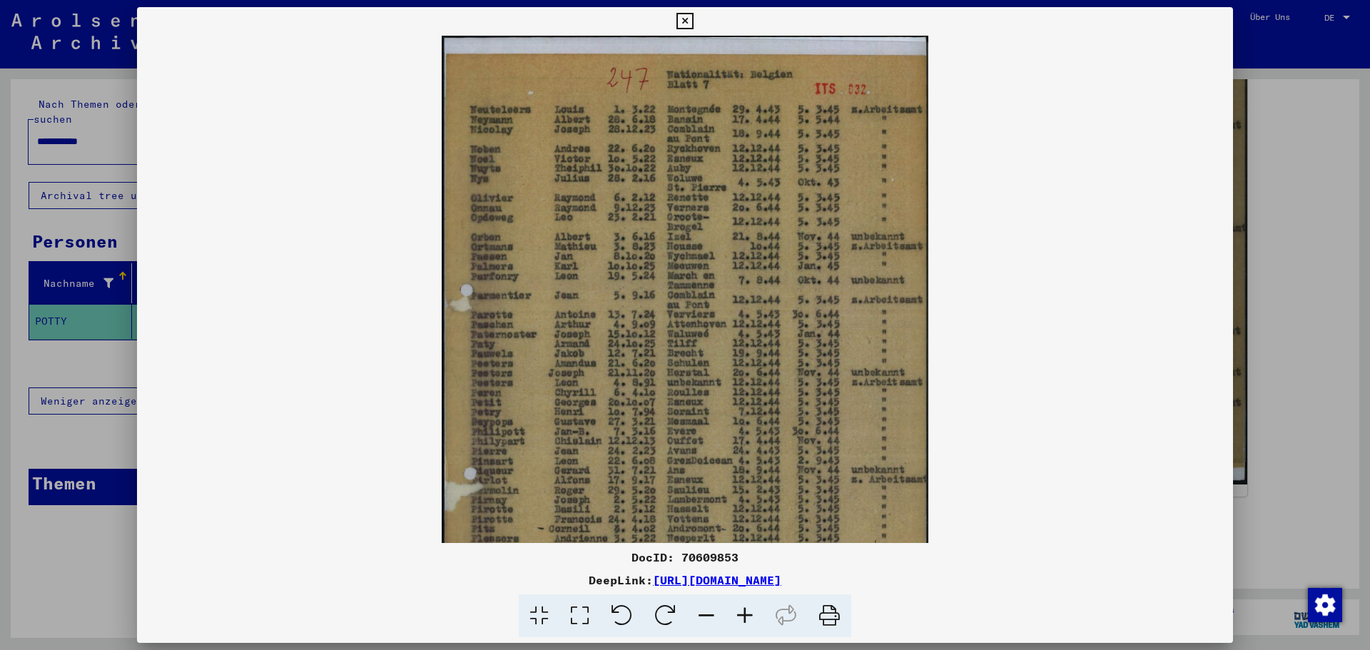
click at [748, 614] on icon at bounding box center [745, 616] width 39 height 44
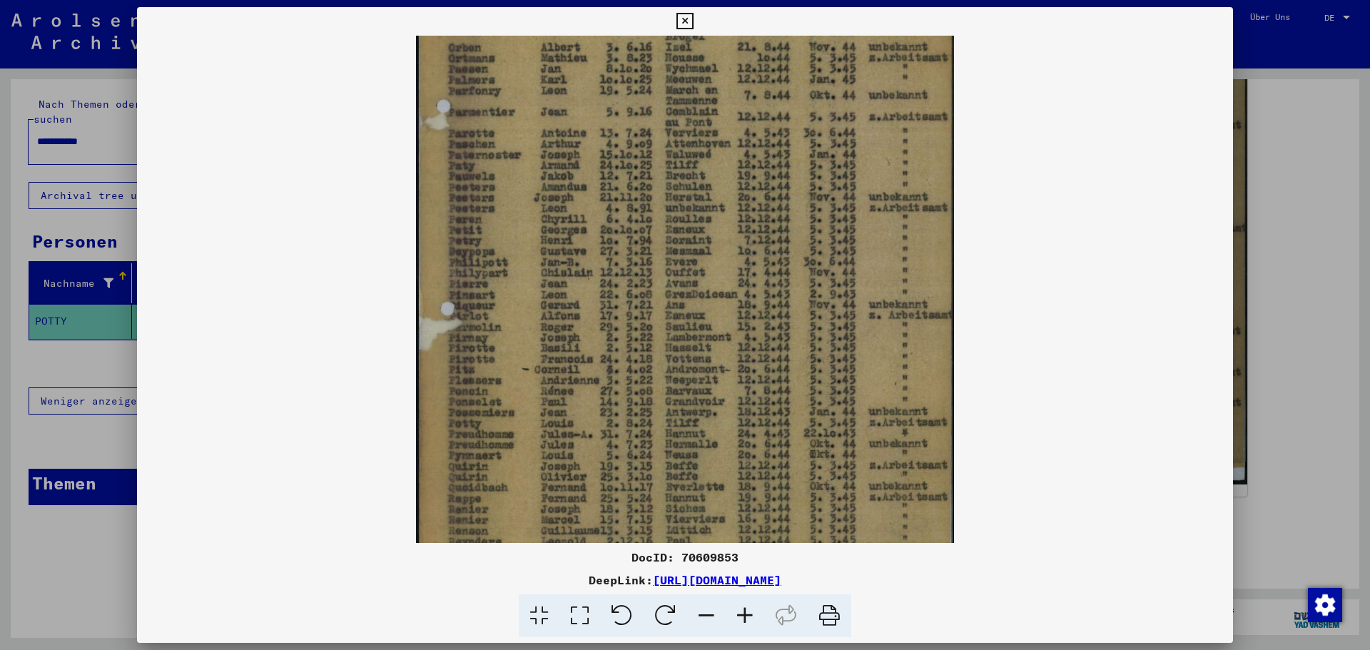
scroll to position [223, 0]
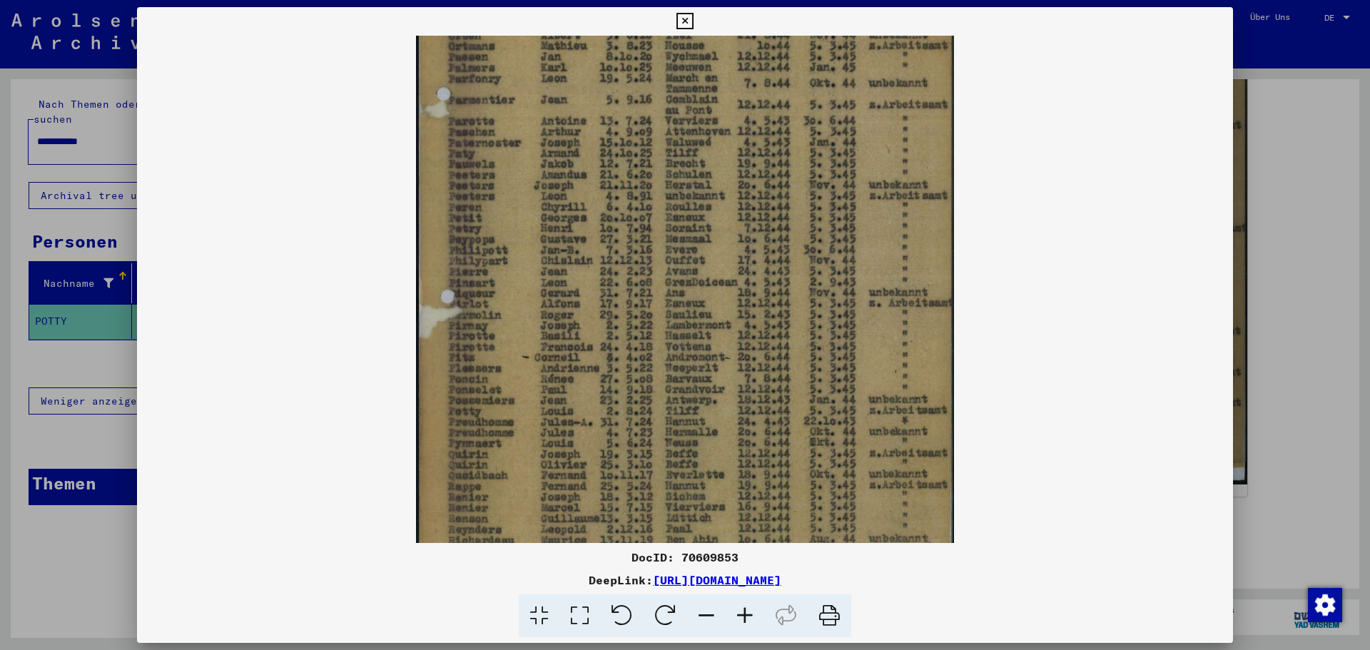
drag, startPoint x: 572, startPoint y: 496, endPoint x: 554, endPoint y: 273, distance: 223.4
click at [554, 273] on img at bounding box center [685, 191] width 538 height 757
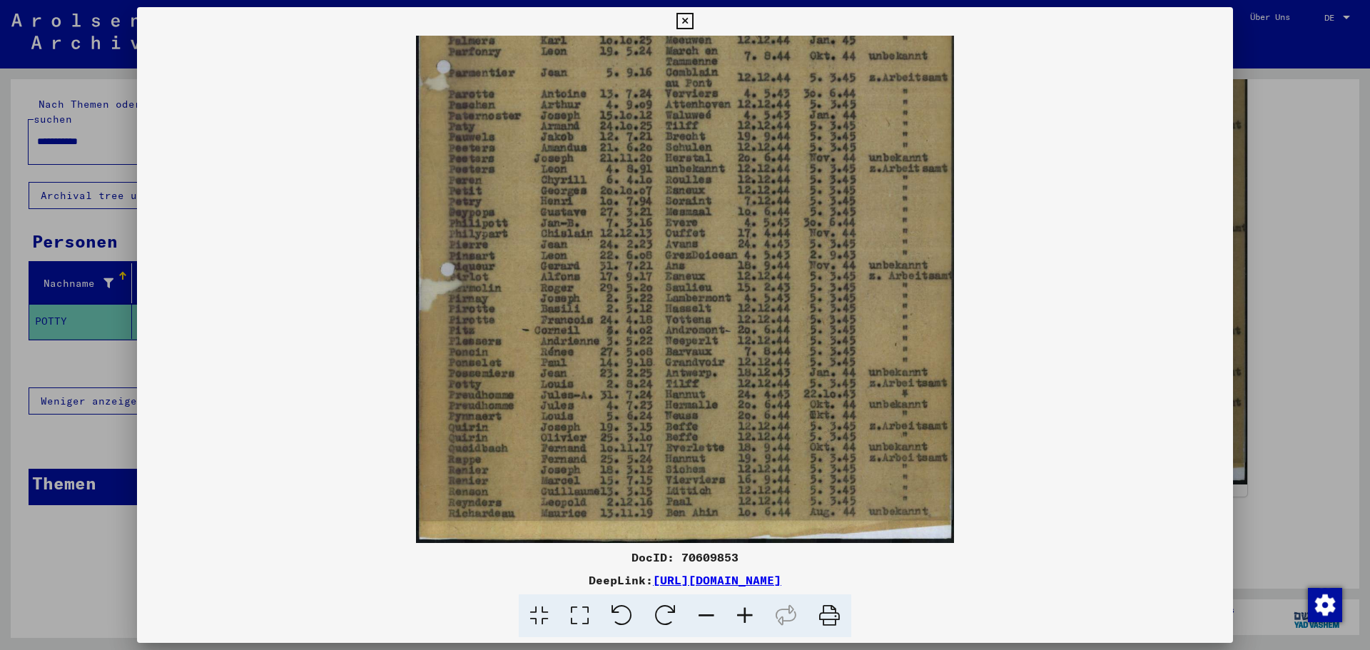
drag, startPoint x: 522, startPoint y: 483, endPoint x: 506, endPoint y: 399, distance: 85.8
click at [506, 399] on img at bounding box center [685, 164] width 538 height 757
click at [684, 17] on icon at bounding box center [684, 21] width 16 height 17
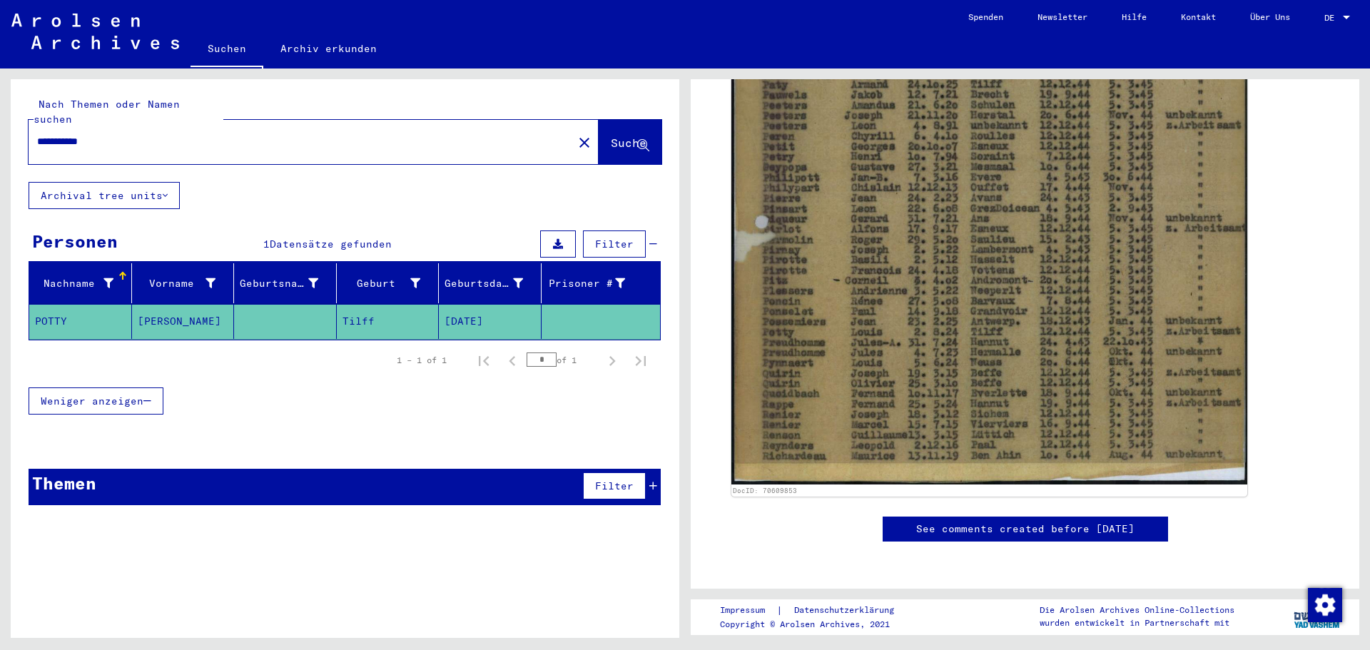
drag, startPoint x: 148, startPoint y: 123, endPoint x: 0, endPoint y: 99, distance: 149.6
click at [0, 99] on div "**********" at bounding box center [342, 353] width 685 height 569
click at [108, 134] on input "**********" at bounding box center [300, 141] width 527 height 15
drag, startPoint x: 108, startPoint y: 126, endPoint x: 0, endPoint y: 99, distance: 111.8
click at [0, 97] on div "**********" at bounding box center [342, 353] width 685 height 569
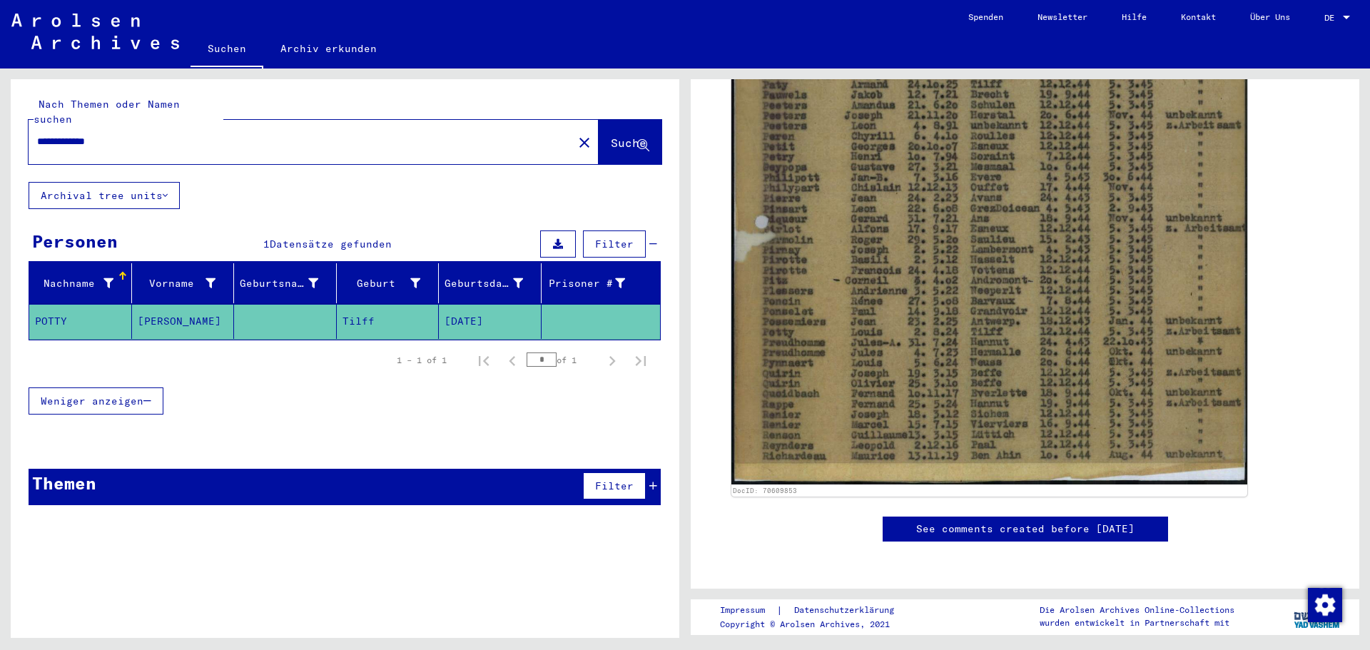
type input "**********"
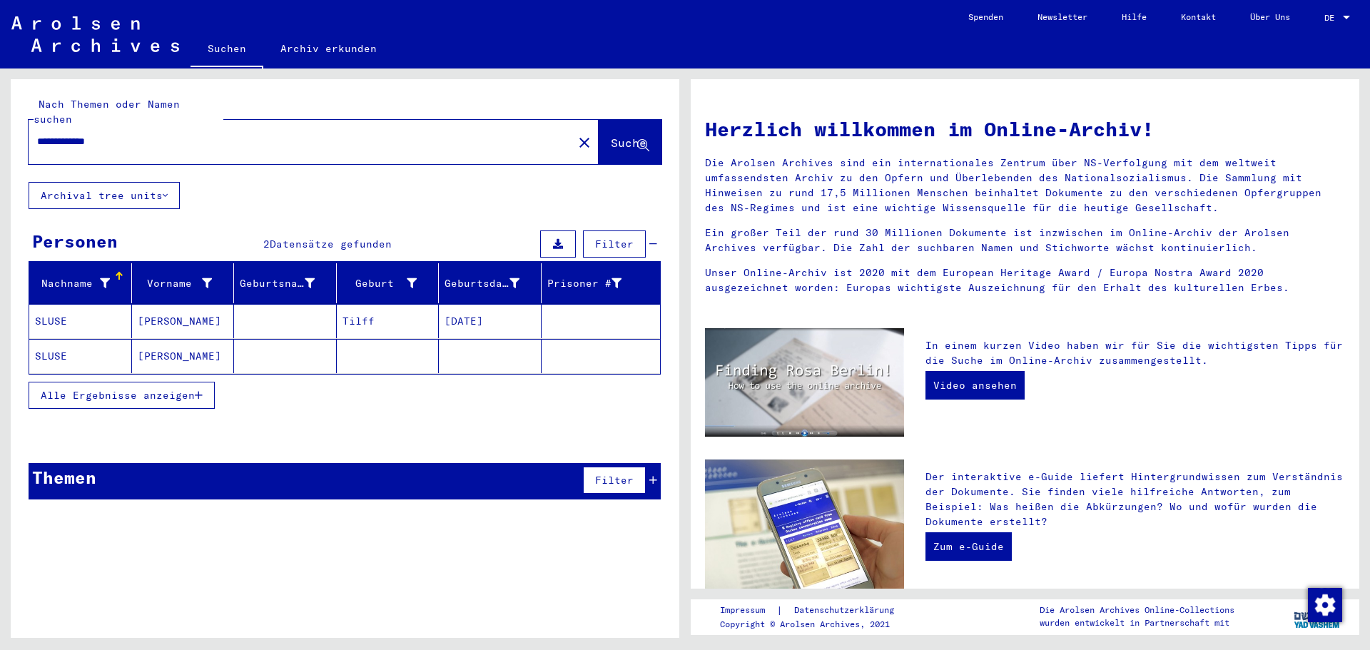
click at [308, 305] on mat-cell at bounding box center [285, 321] width 103 height 34
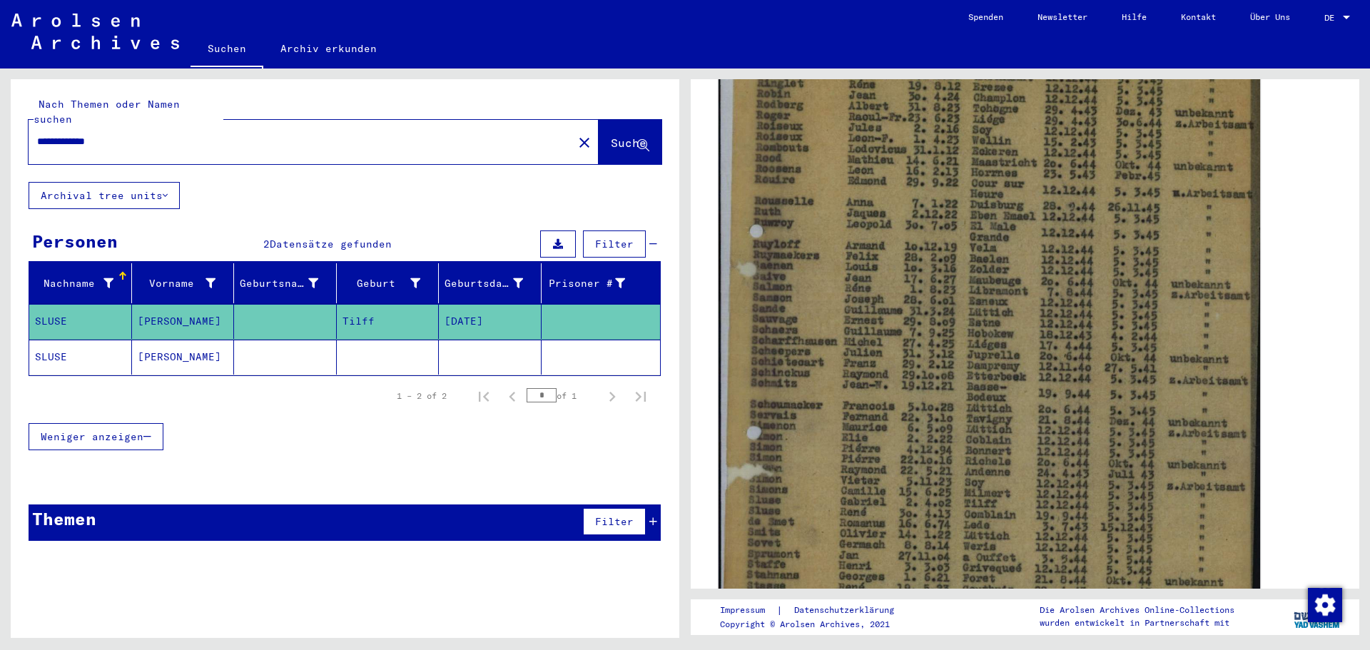
scroll to position [357, 0]
